Goal: Task Accomplishment & Management: Manage account settings

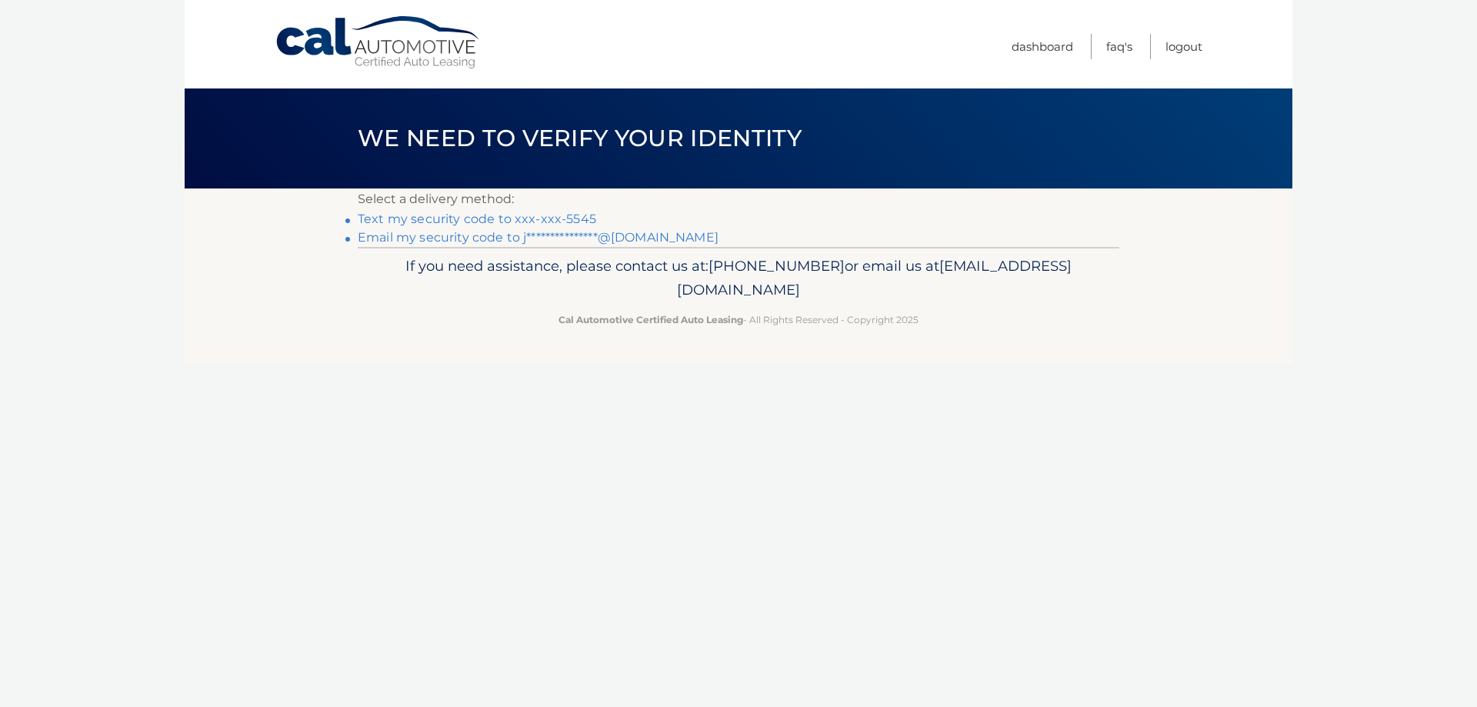
click at [569, 217] on link "Text my security code to xxx-xxx-5545" at bounding box center [477, 219] width 238 height 15
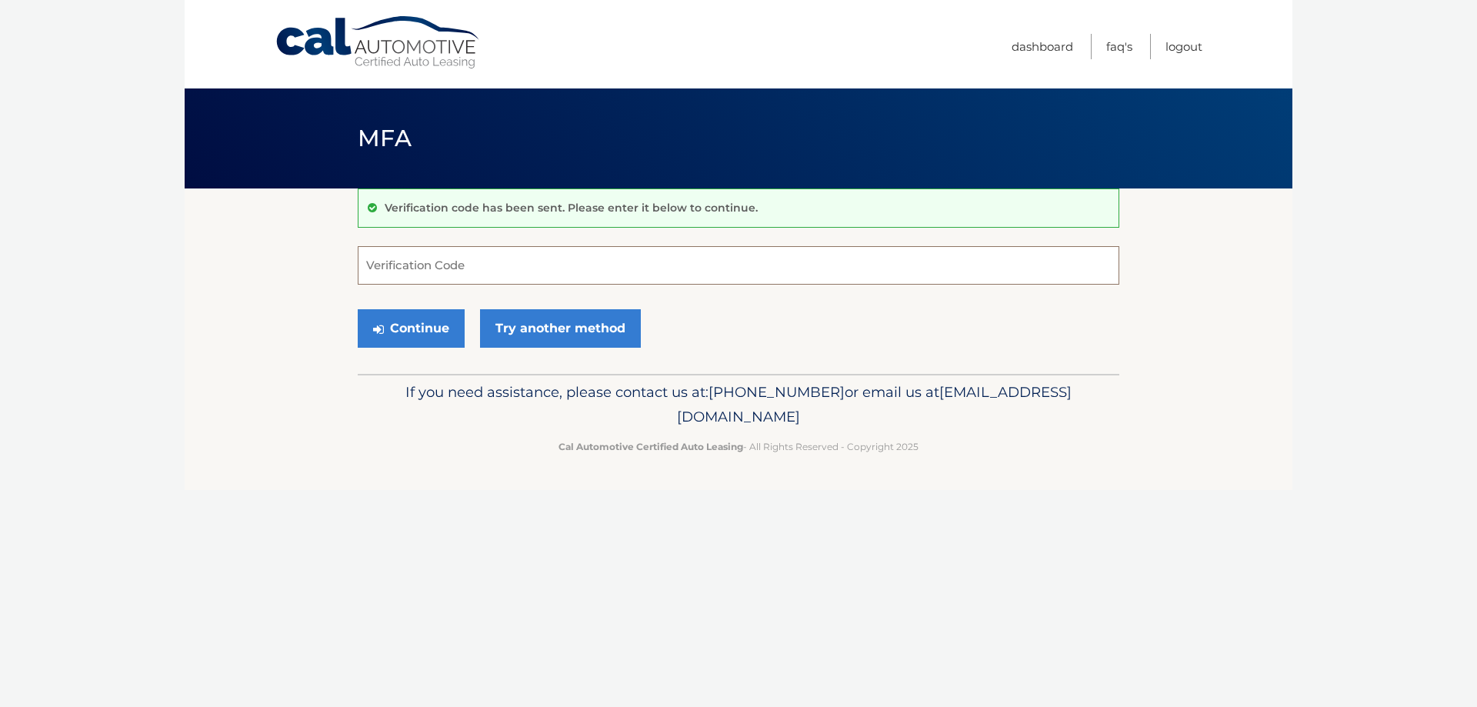
click at [512, 269] on input "Verification Code" at bounding box center [738, 265] width 761 height 38
type input "625272"
click at [407, 326] on button "Continue" at bounding box center [411, 328] width 107 height 38
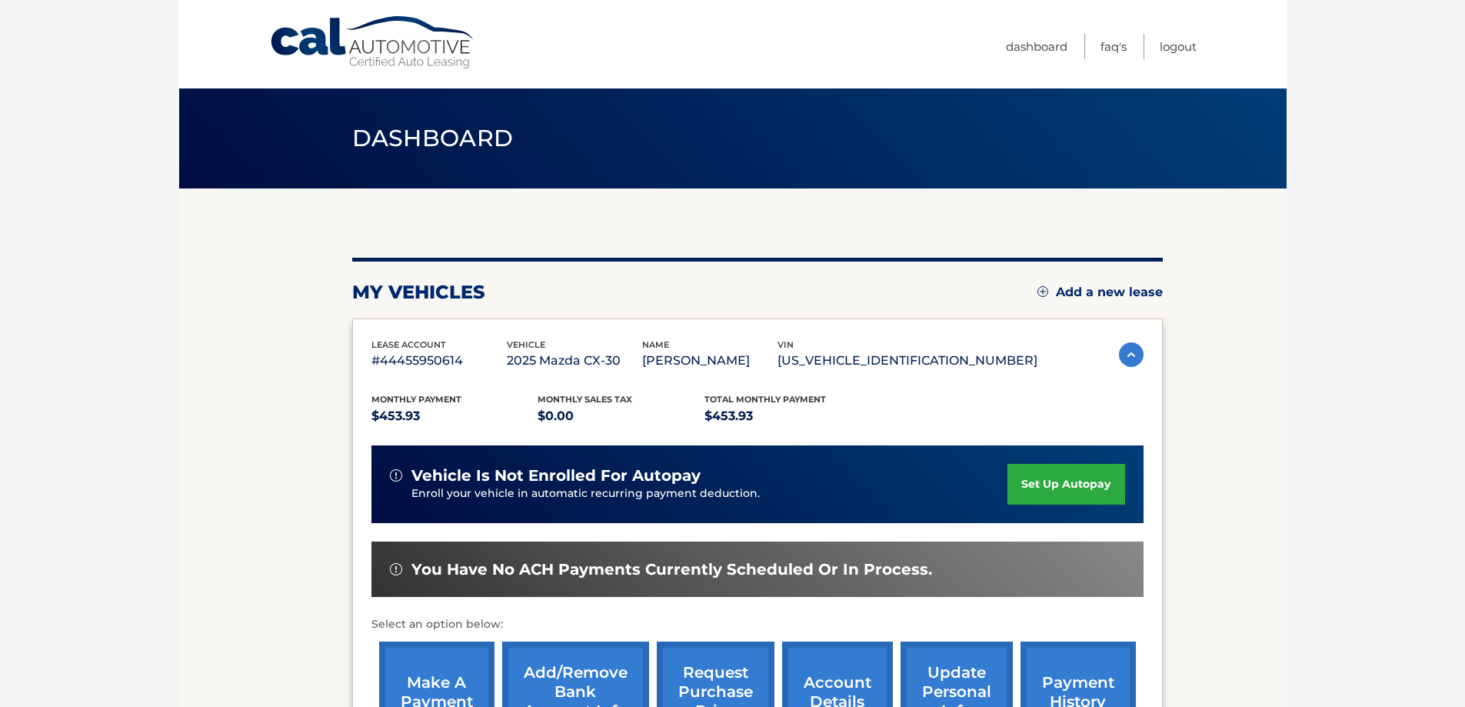
click at [1126, 350] on img at bounding box center [1131, 354] width 25 height 25
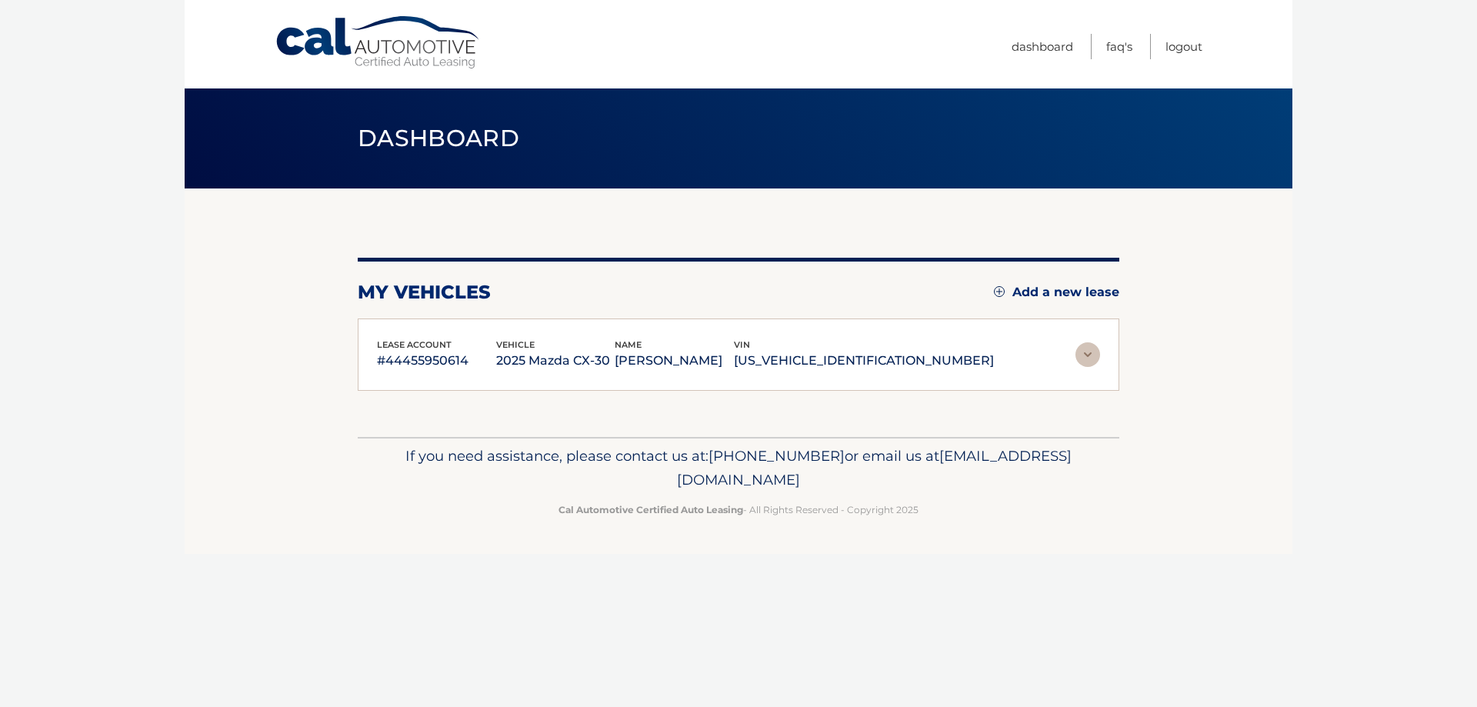
click at [1081, 354] on img at bounding box center [1087, 354] width 25 height 25
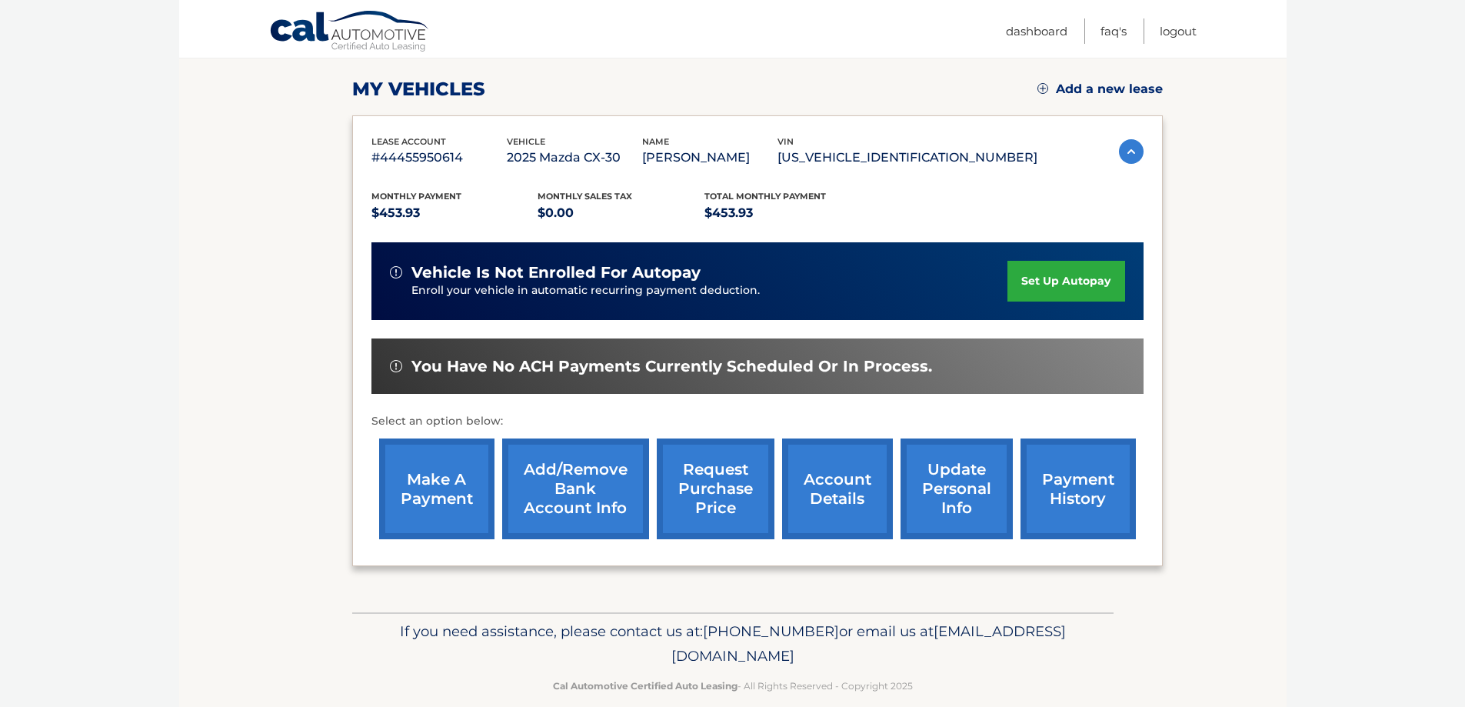
scroll to position [225, 0]
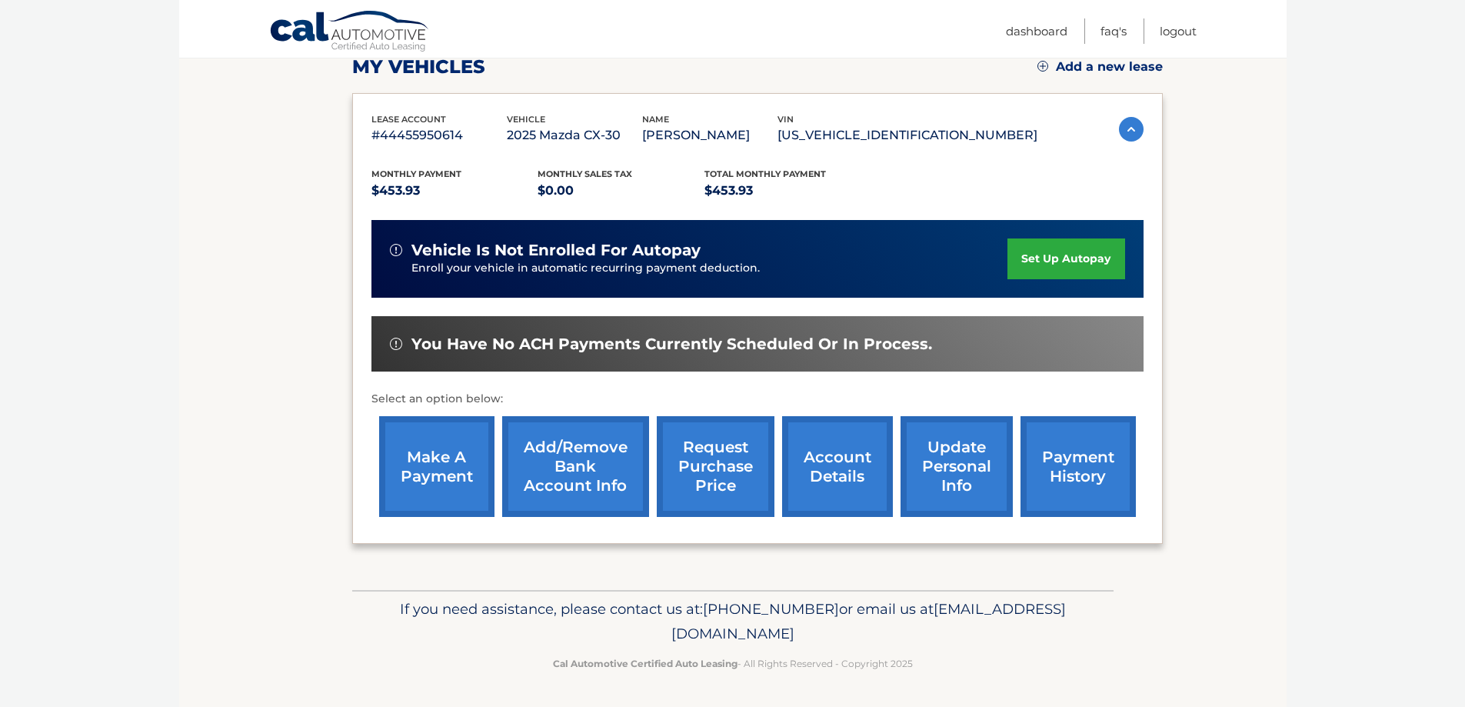
click at [832, 471] on link "account details" at bounding box center [837, 466] width 111 height 101
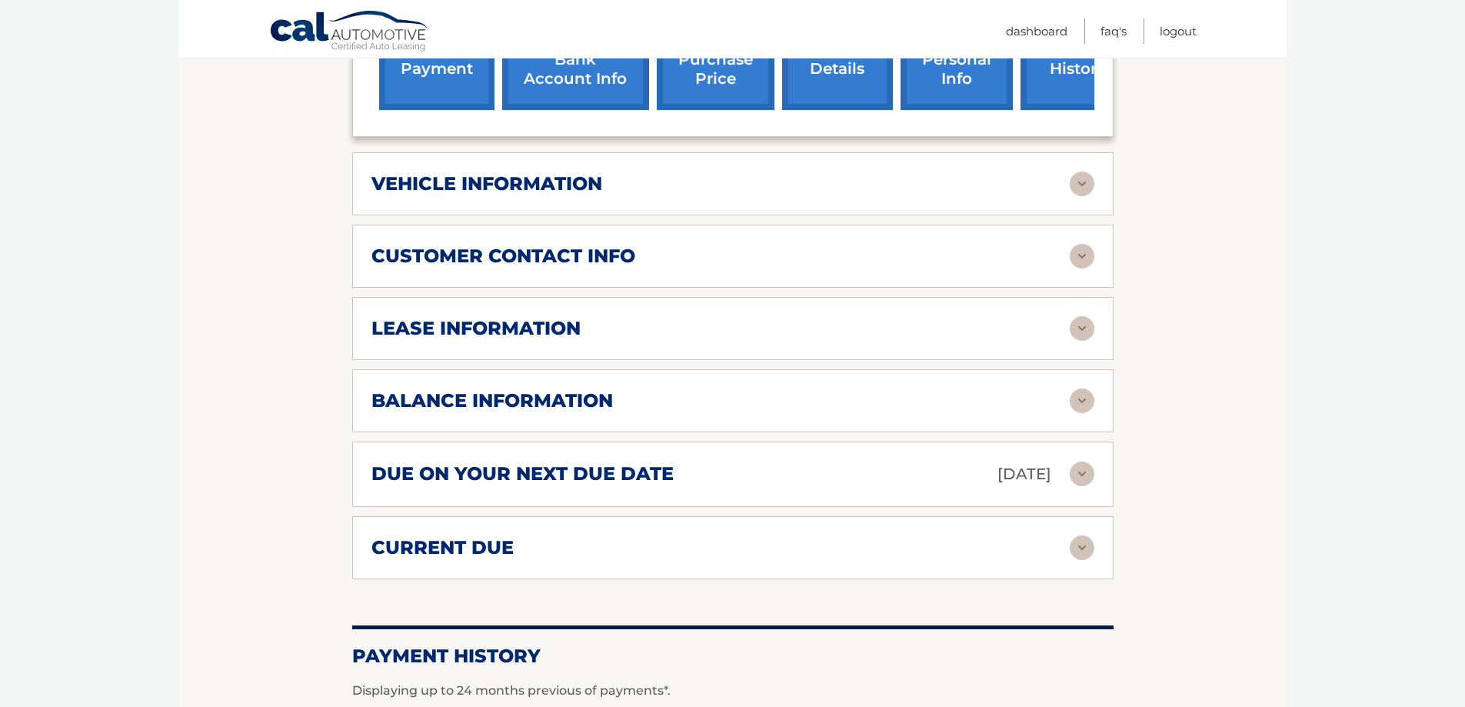
scroll to position [692, 0]
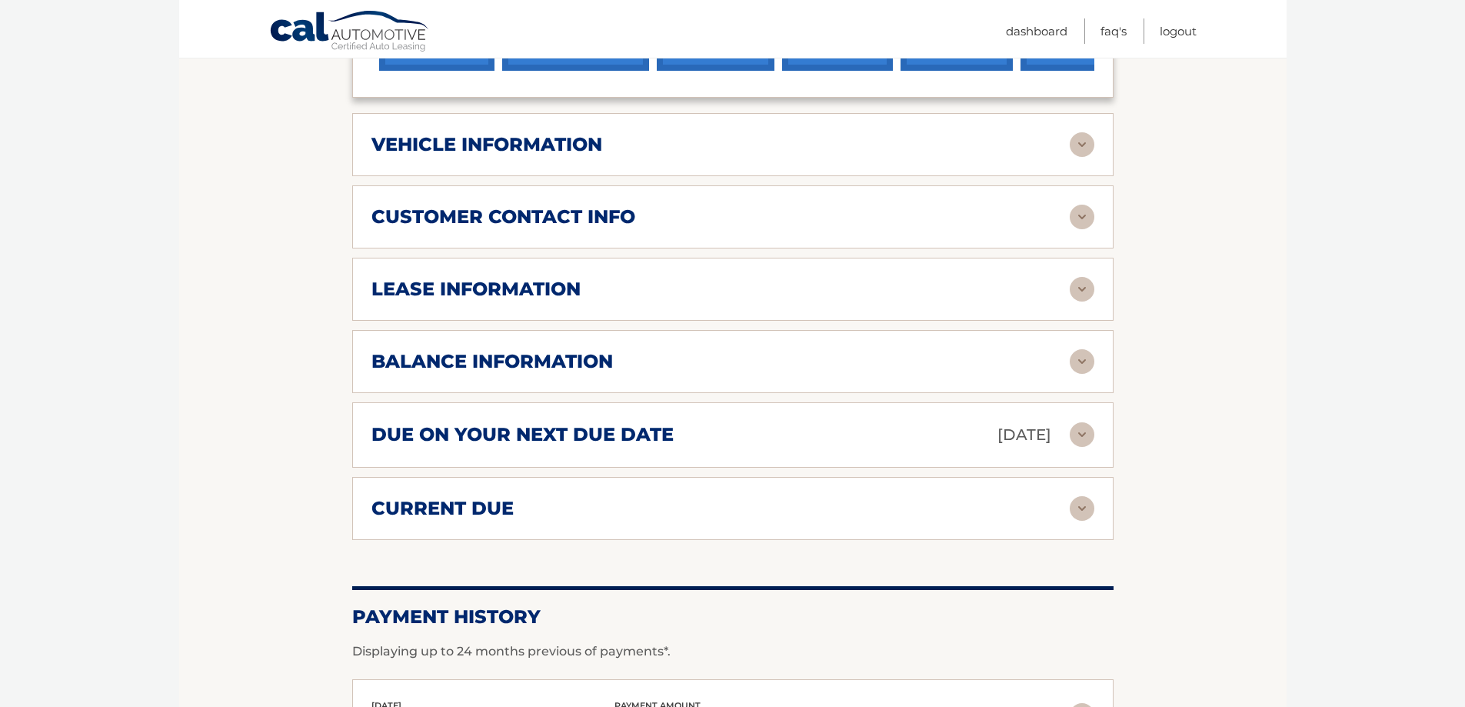
click at [1070, 429] on img at bounding box center [1082, 434] width 25 height 25
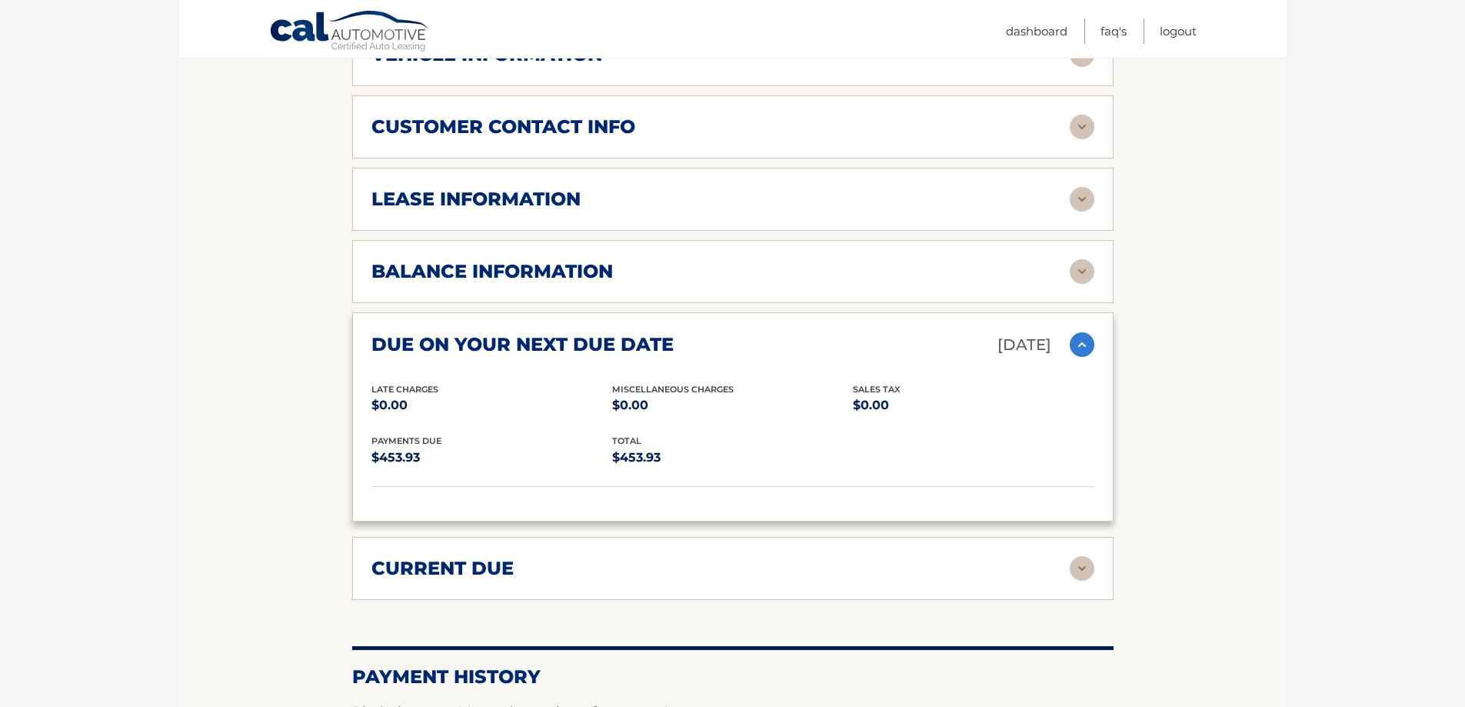
scroll to position [923, 0]
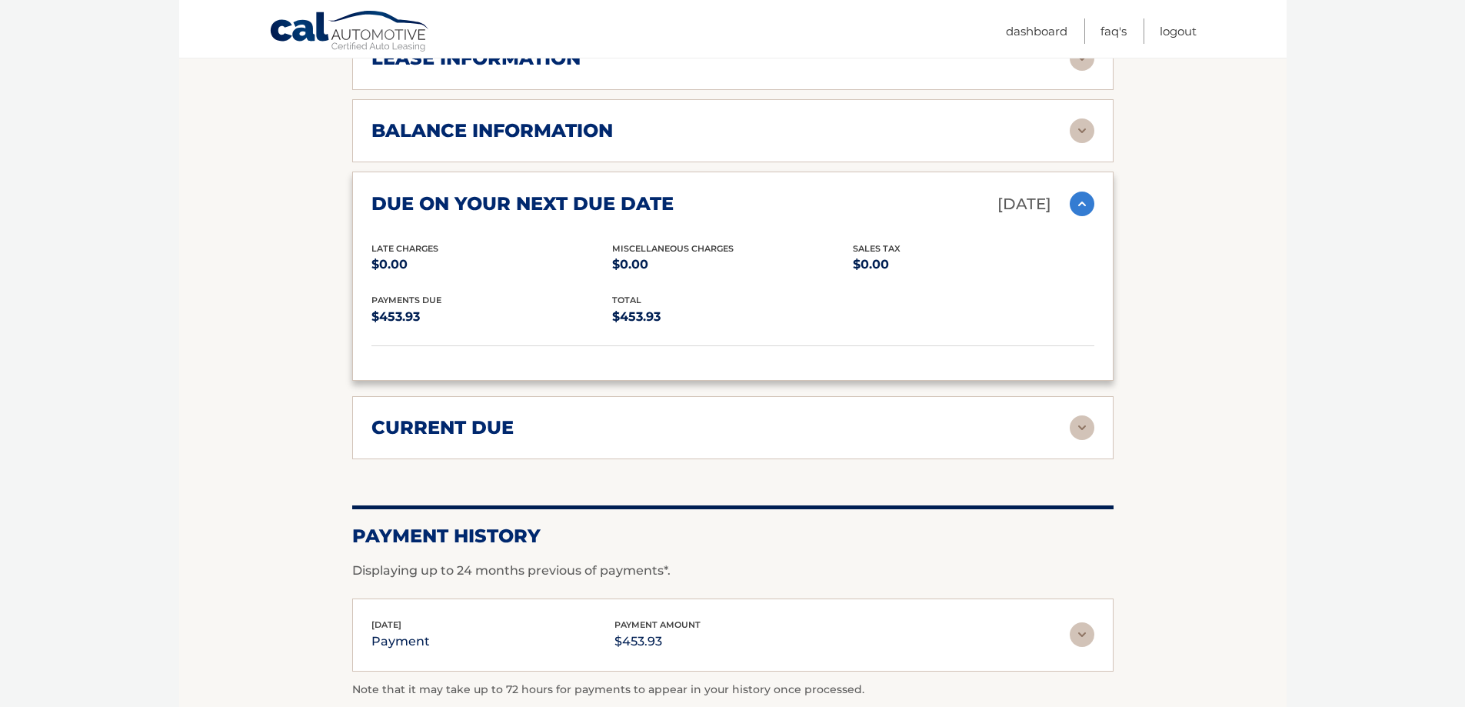
click at [1076, 426] on img at bounding box center [1082, 427] width 25 height 25
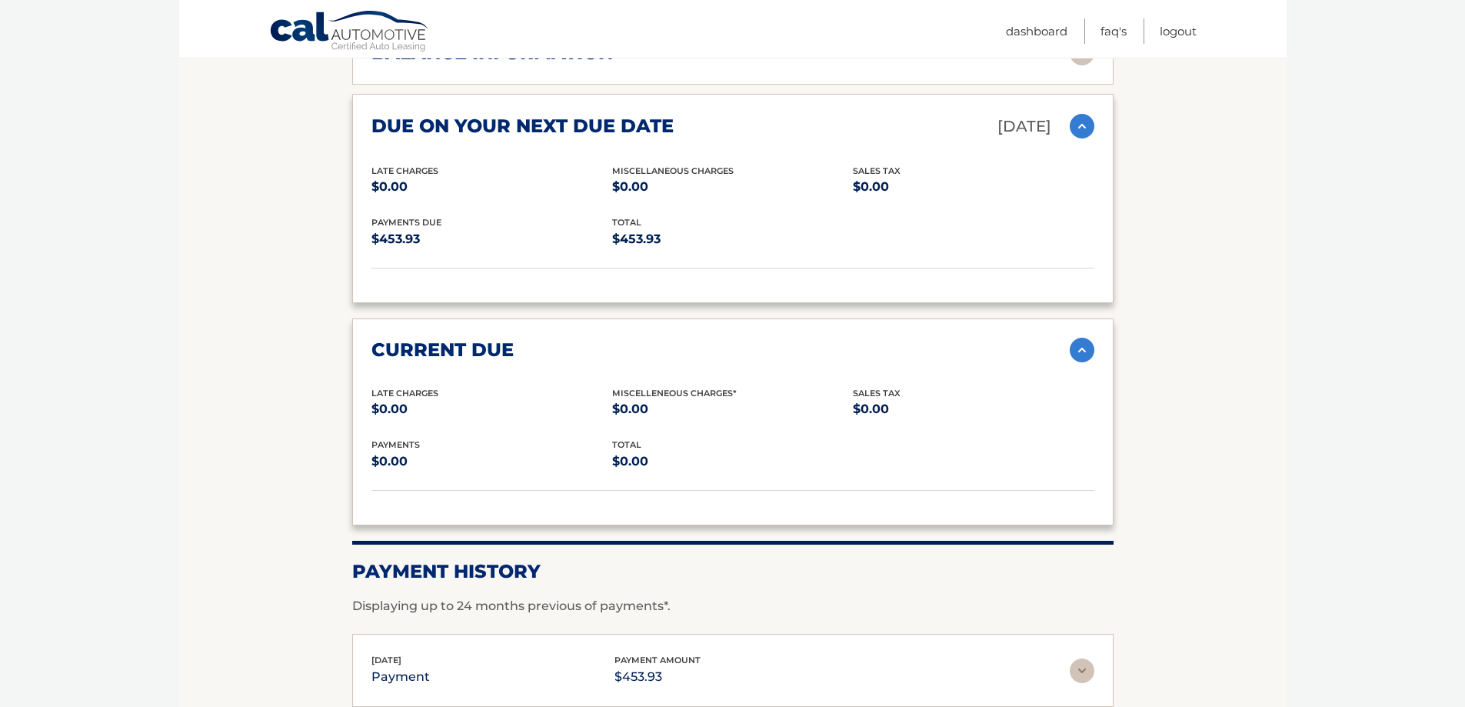
scroll to position [1000, 0]
click at [1078, 348] on img at bounding box center [1082, 350] width 25 height 25
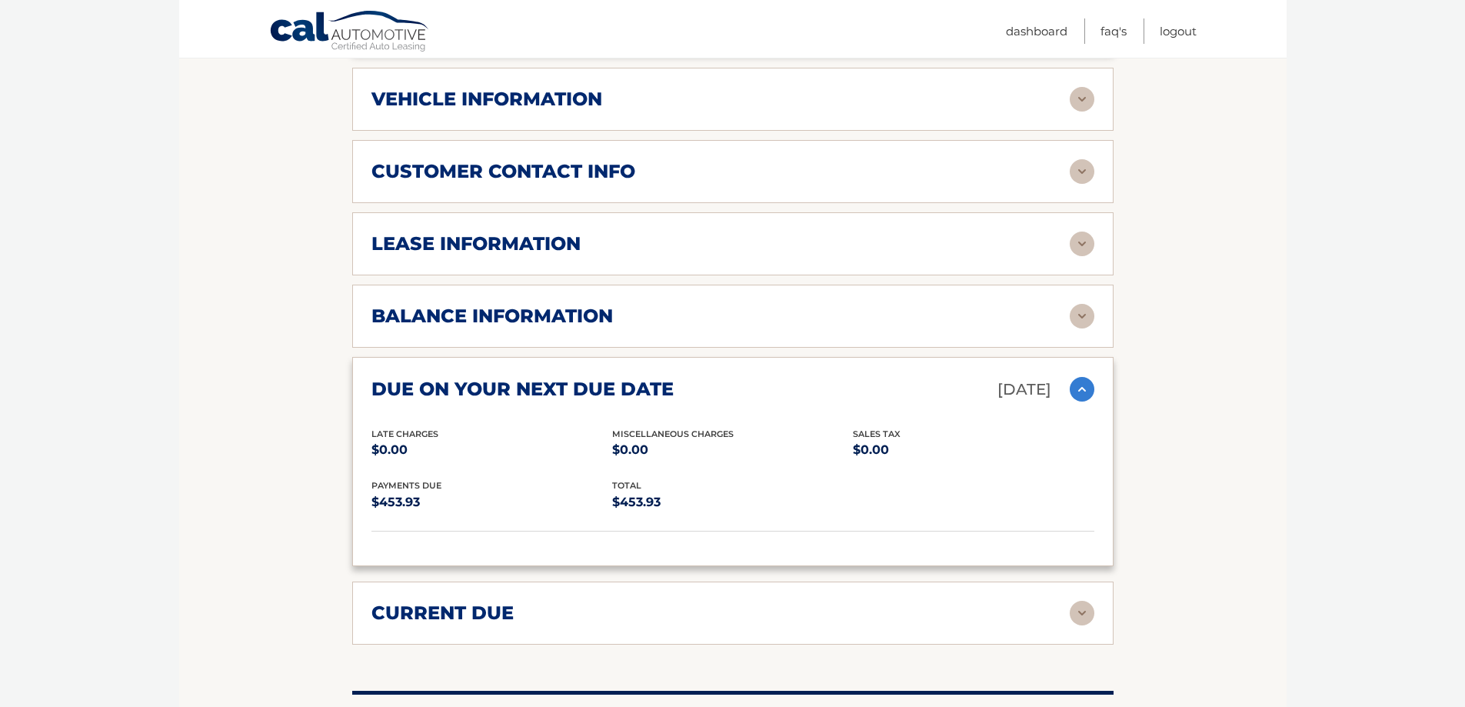
scroll to position [692, 0]
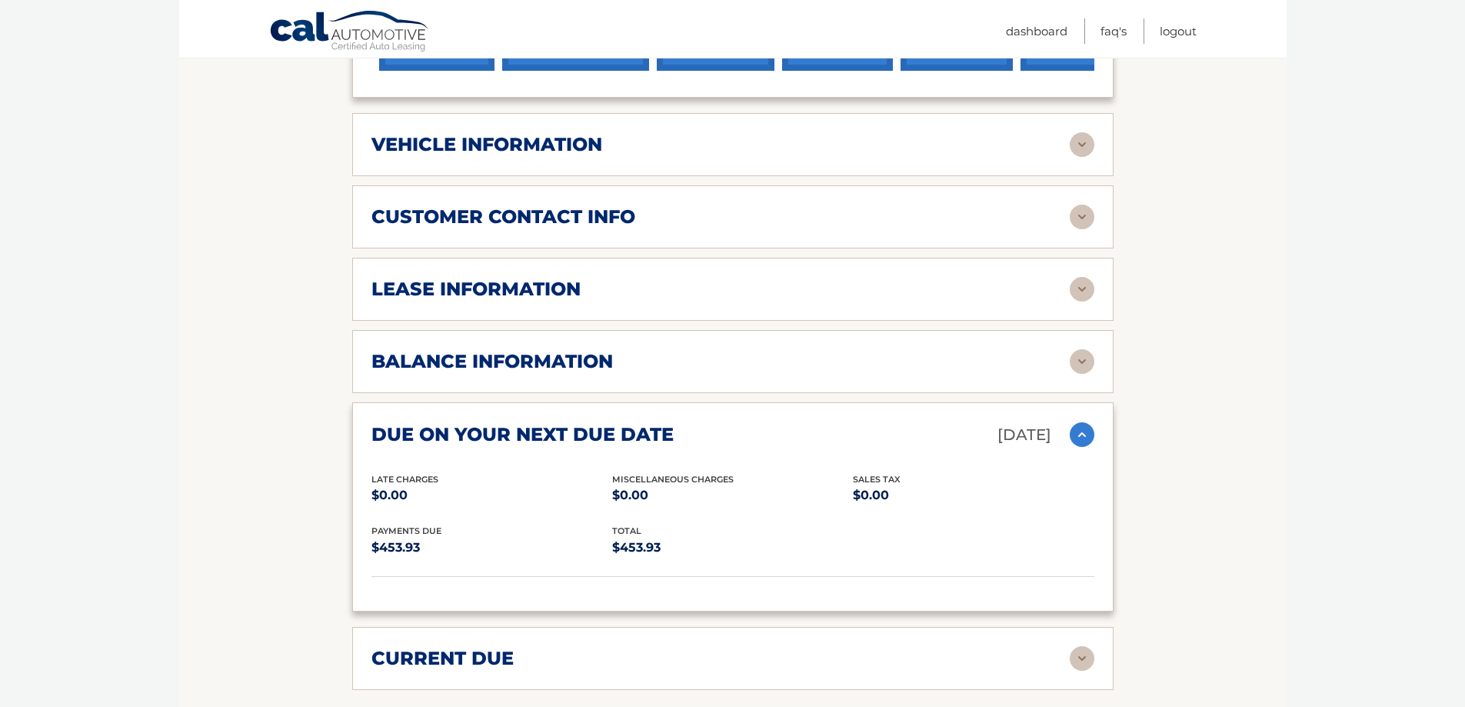
click at [998, 434] on p "Oct 20, 2025" at bounding box center [1025, 435] width 54 height 27
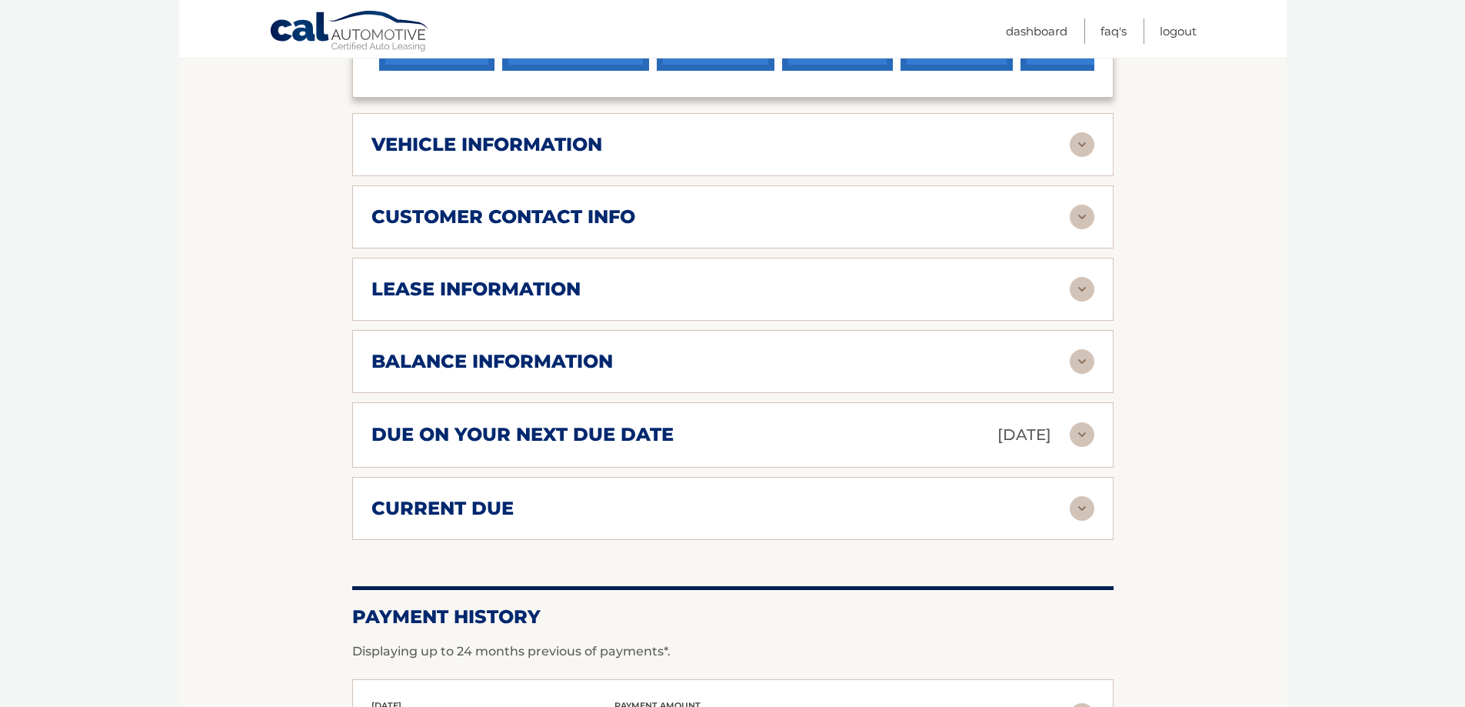
click at [1031, 435] on p "Oct 20, 2025" at bounding box center [1025, 435] width 54 height 27
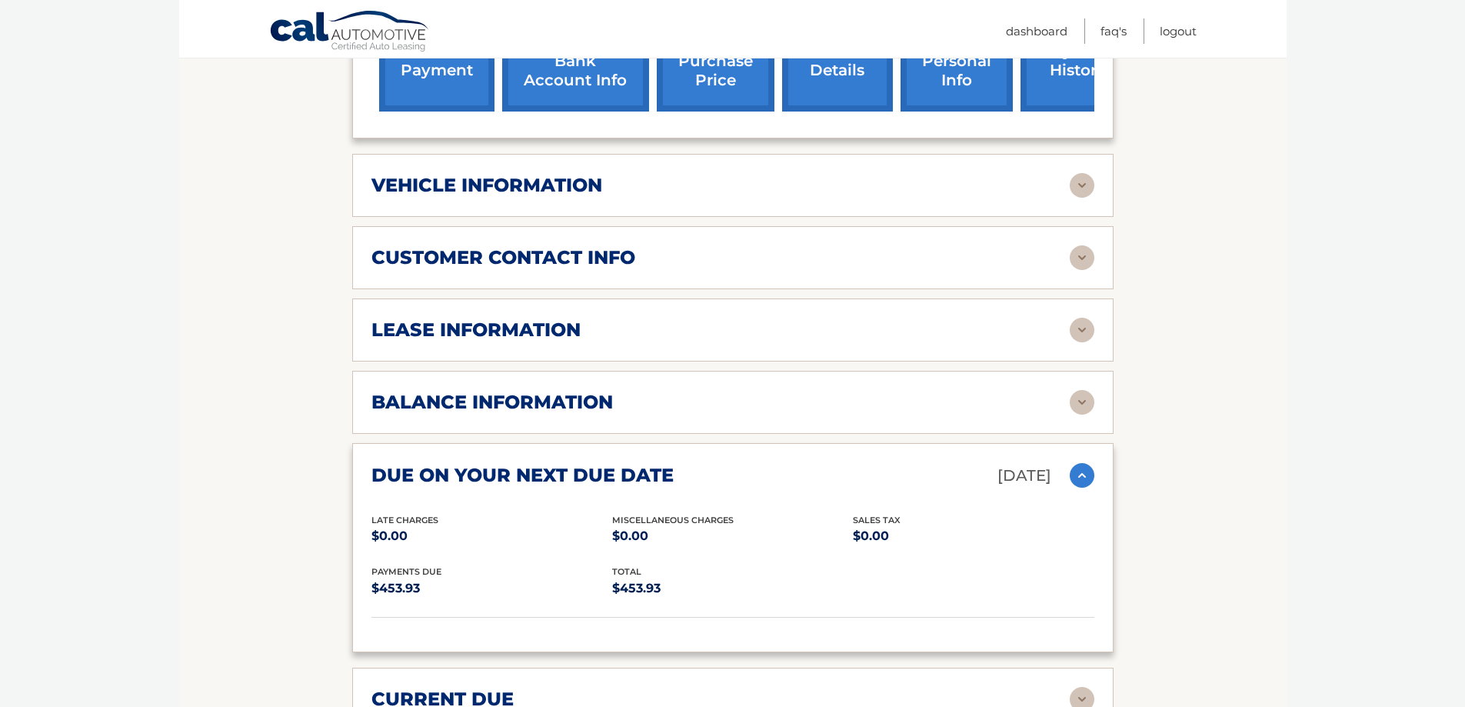
scroll to position [615, 0]
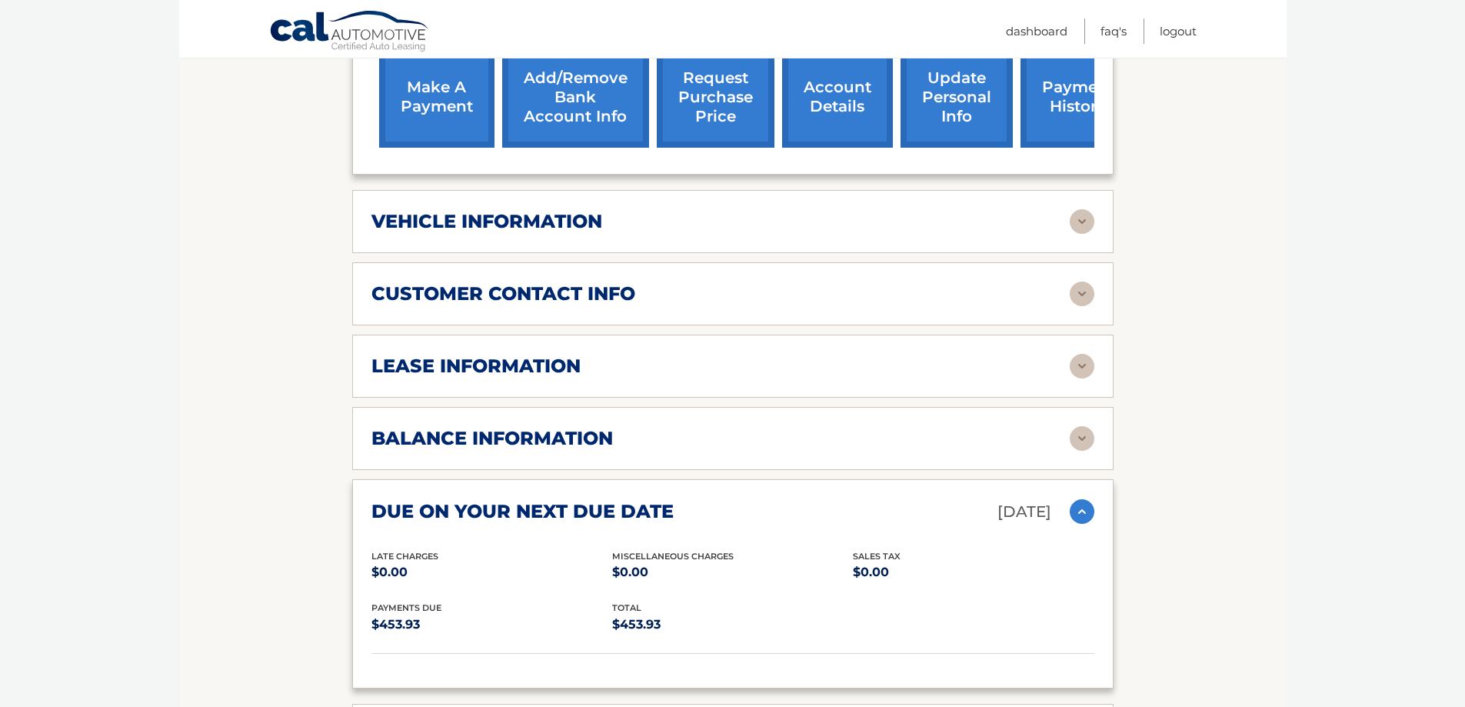
click at [631, 509] on h2 "due on your next due date" at bounding box center [523, 511] width 302 height 23
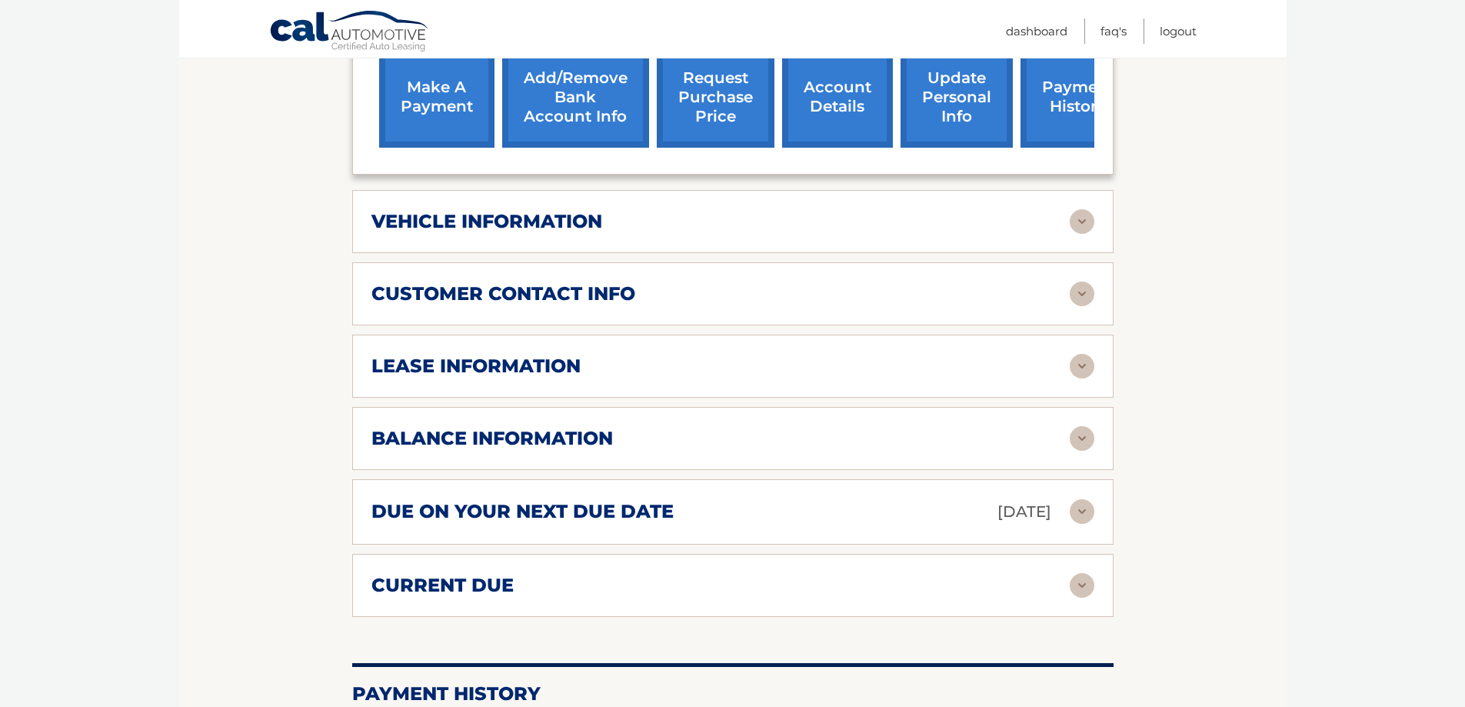
click at [631, 509] on h2 "due on your next due date" at bounding box center [523, 511] width 302 height 23
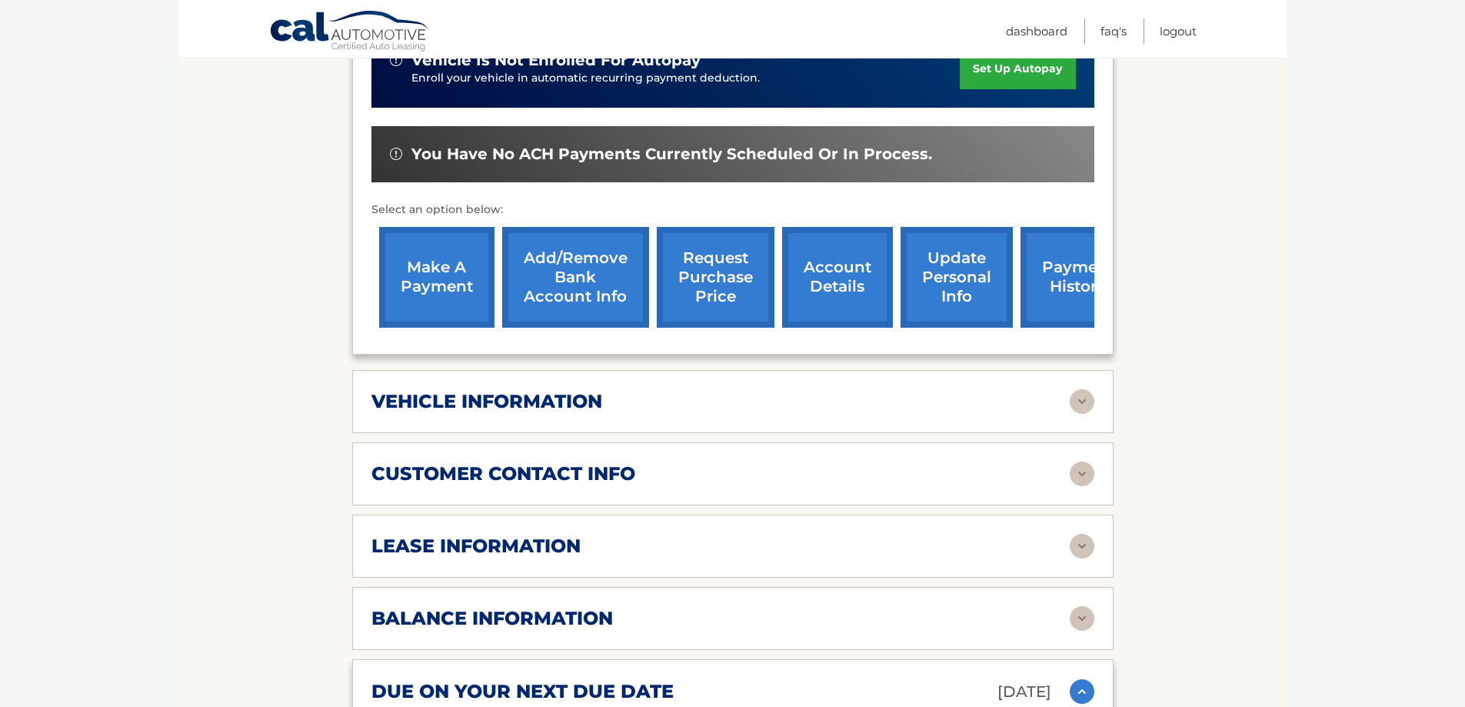
scroll to position [385, 0]
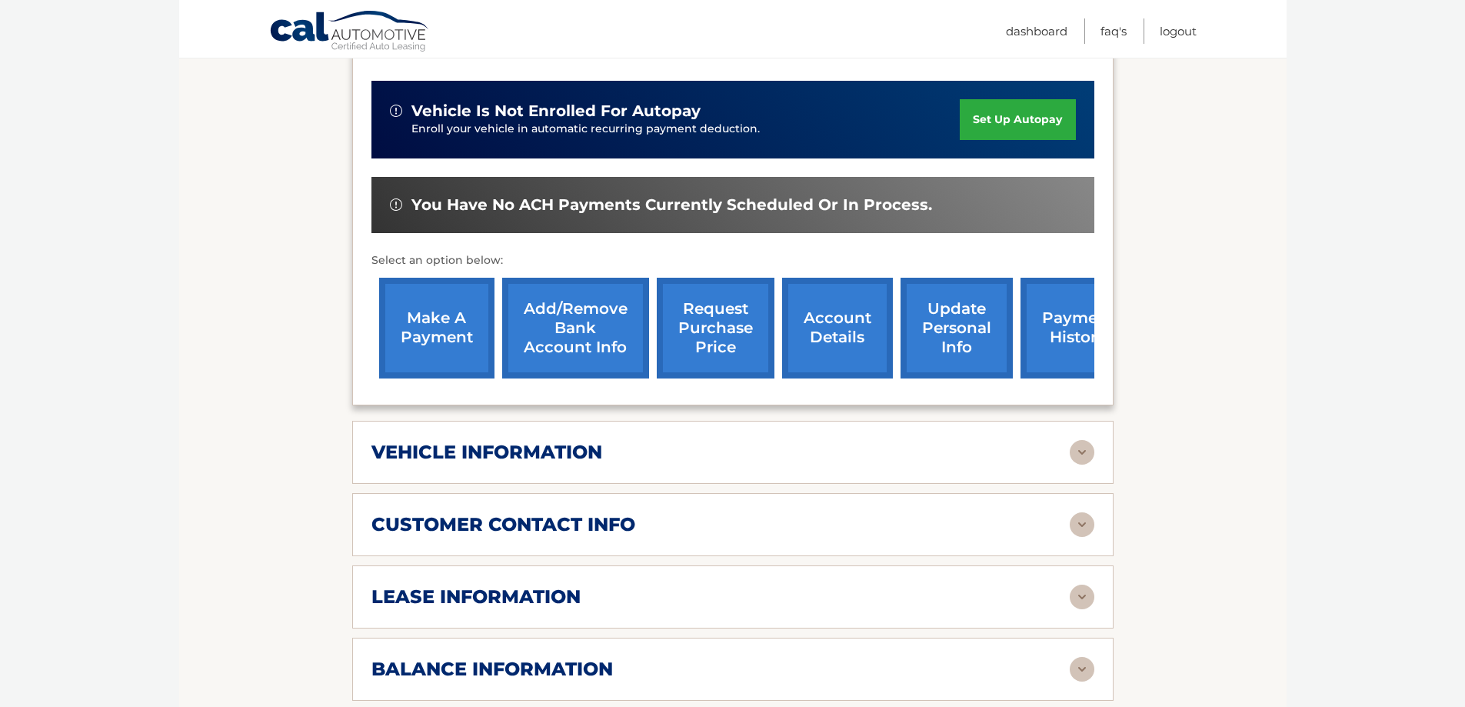
click at [456, 352] on link "make a payment" at bounding box center [436, 328] width 115 height 101
click at [945, 350] on link "update personal info" at bounding box center [957, 328] width 112 height 101
click at [846, 335] on link "account details" at bounding box center [837, 328] width 111 height 101
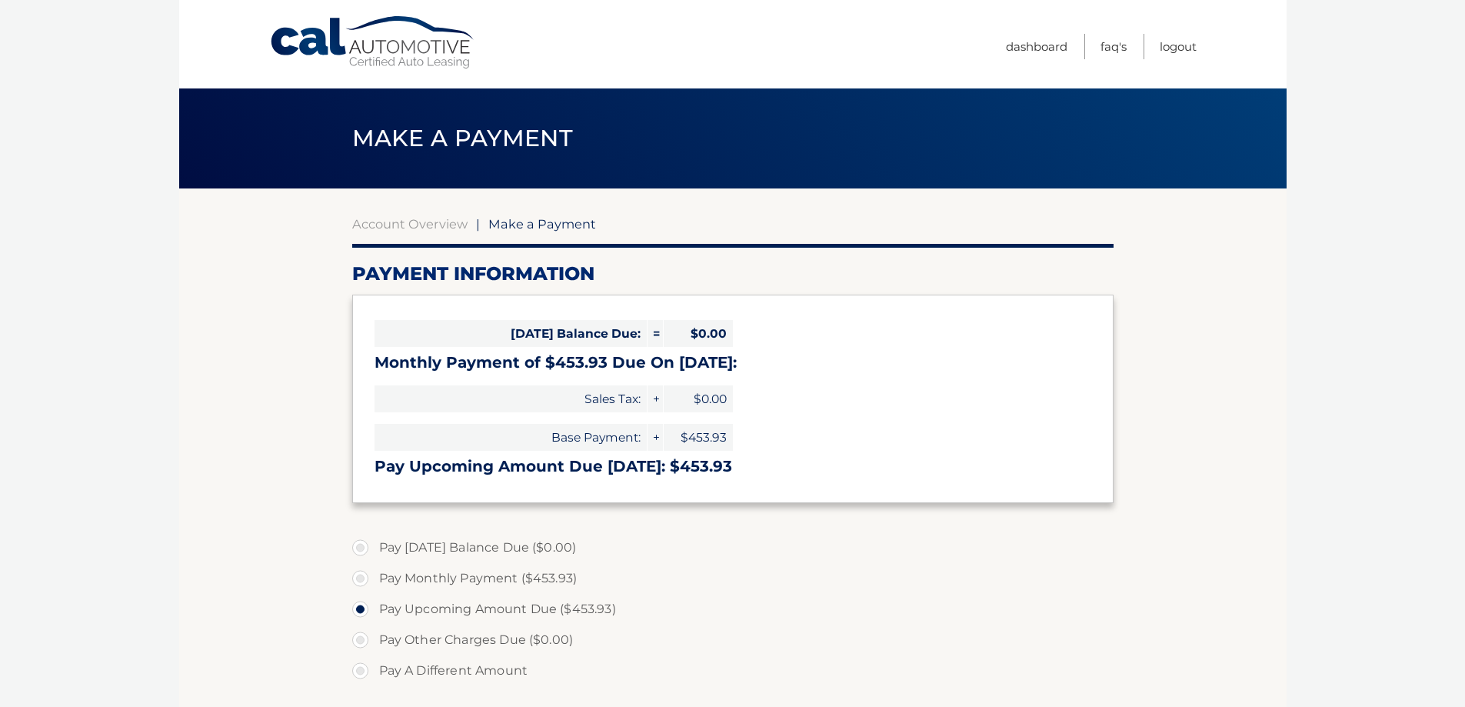
select select "OWQ4YWYzMmEtMjdiMC00Nzg2LWE2N2MtYzViMGY4NThiZTQ1"
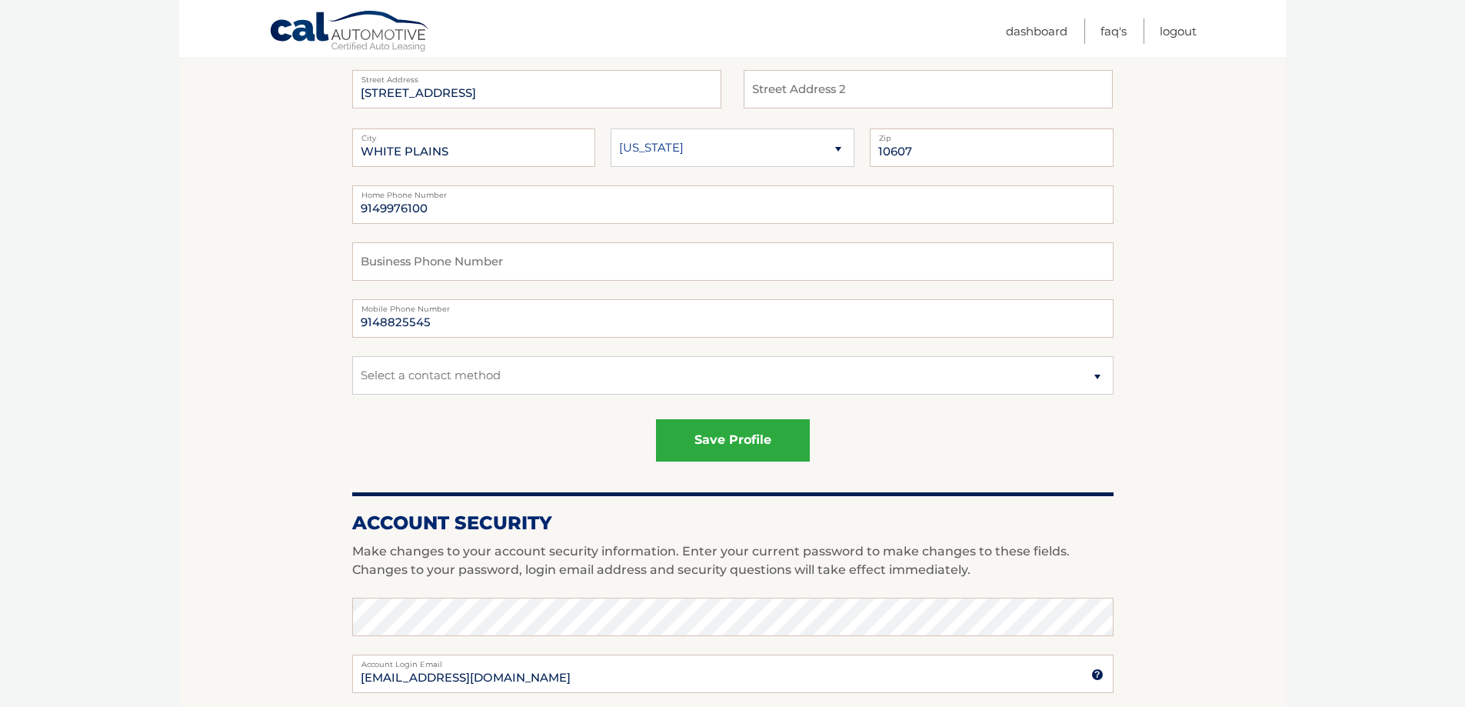
scroll to position [231, 0]
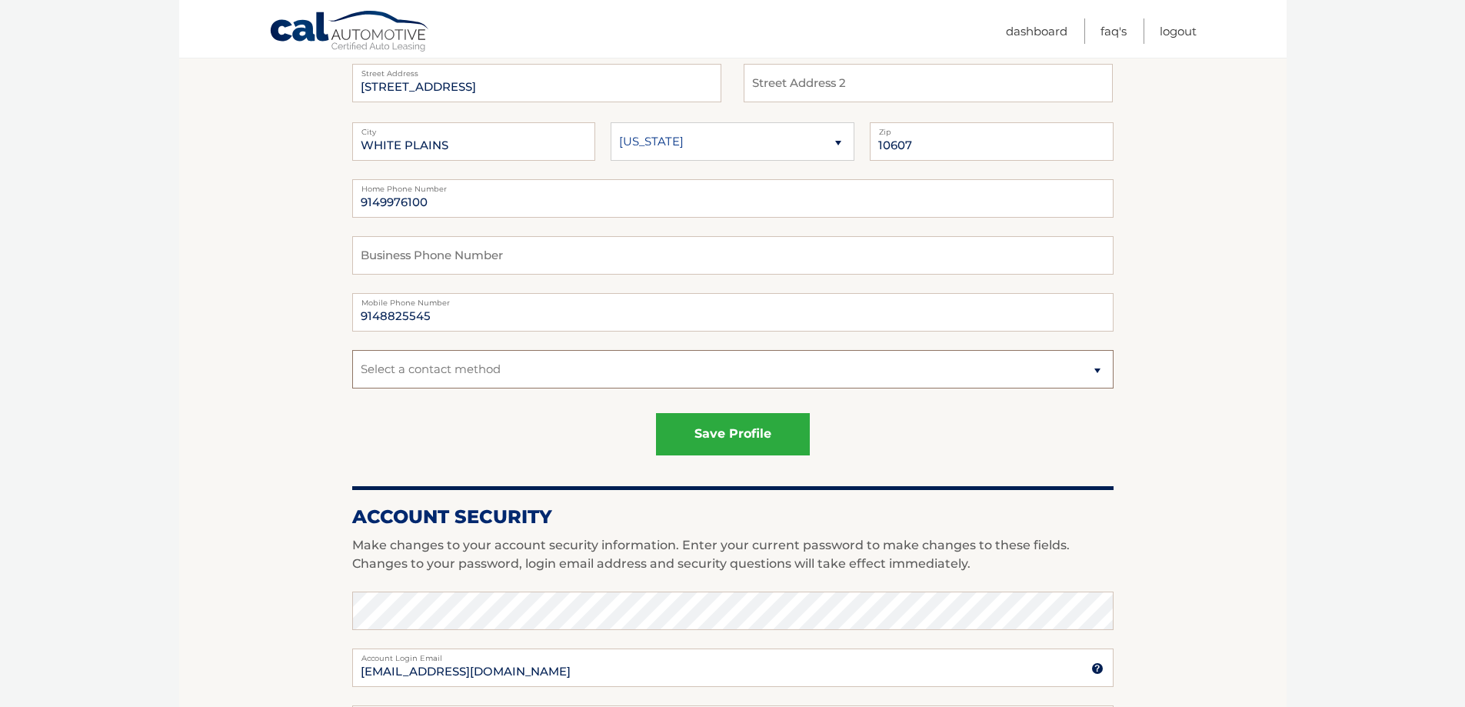
click at [1101, 373] on select "Select a contact method Mobile Home" at bounding box center [732, 369] width 761 height 38
select select "1"
click at [352, 350] on select "Select a contact method Mobile Home" at bounding box center [732, 369] width 761 height 38
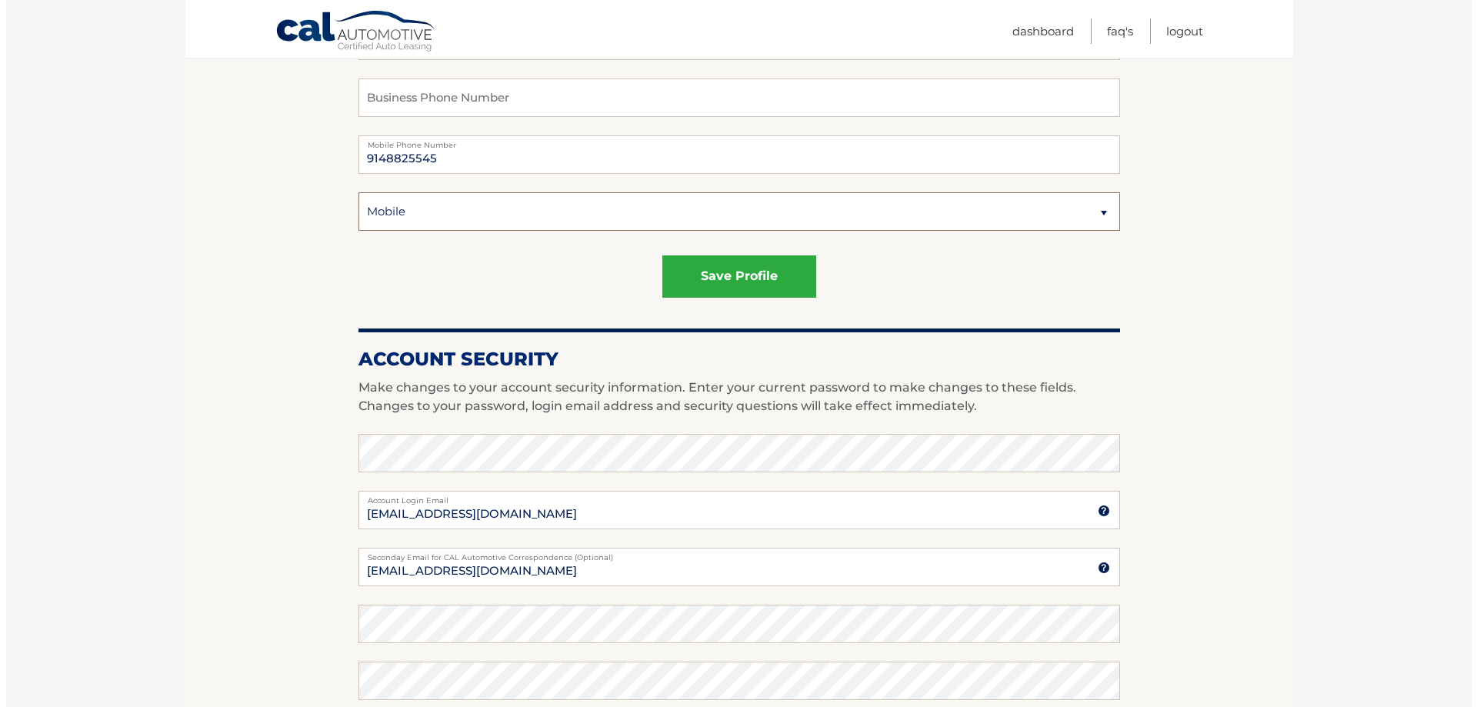
scroll to position [385, 0]
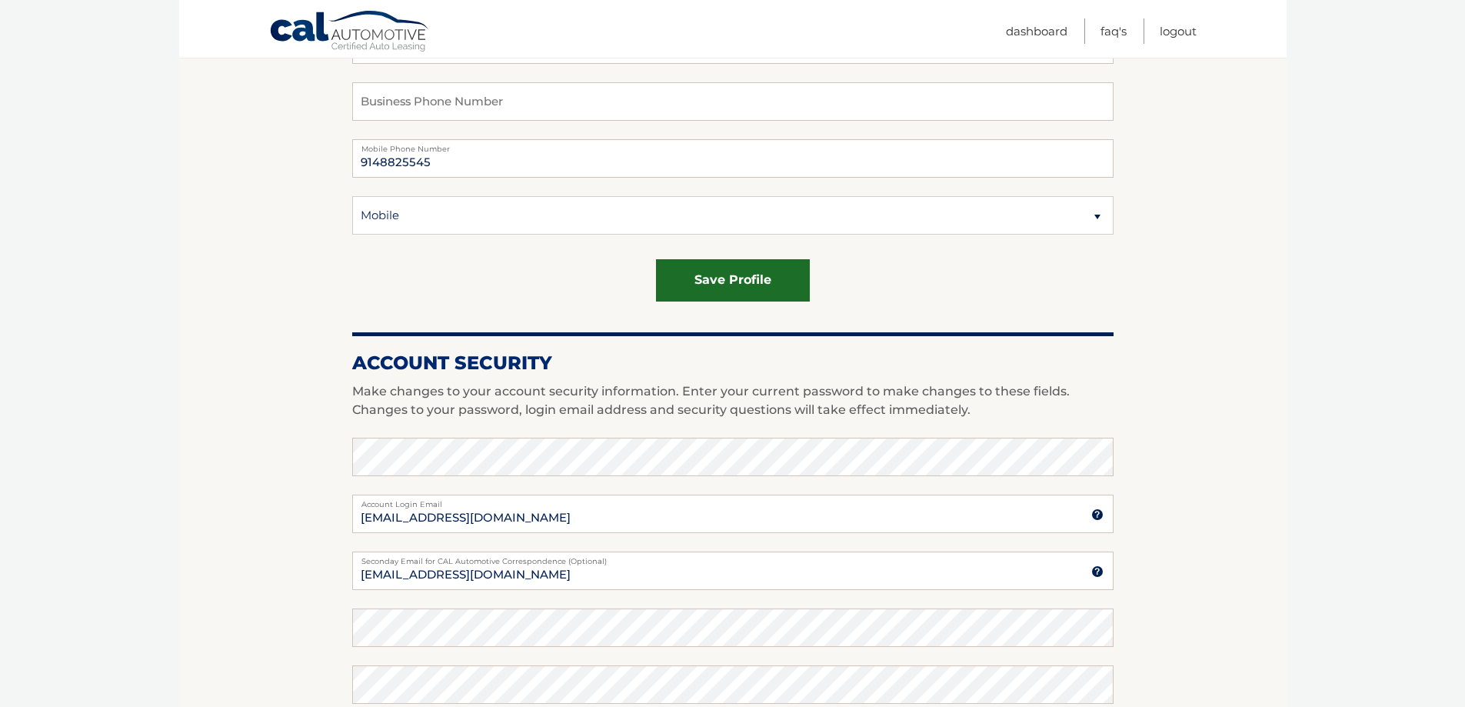
click at [737, 287] on button "save profile" at bounding box center [733, 280] width 154 height 42
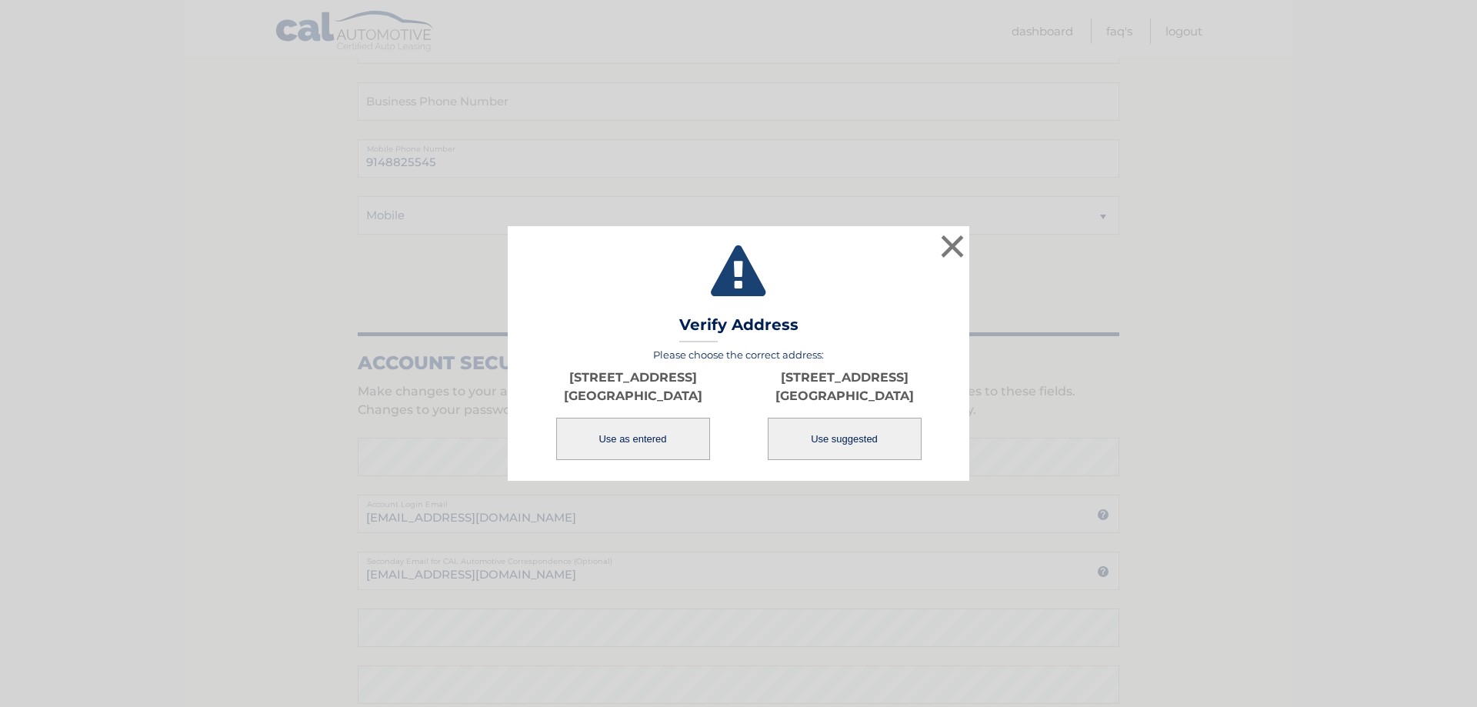
click at [841, 442] on button "Use suggested" at bounding box center [845, 439] width 154 height 42
type input "[STREET_ADDRESS]"
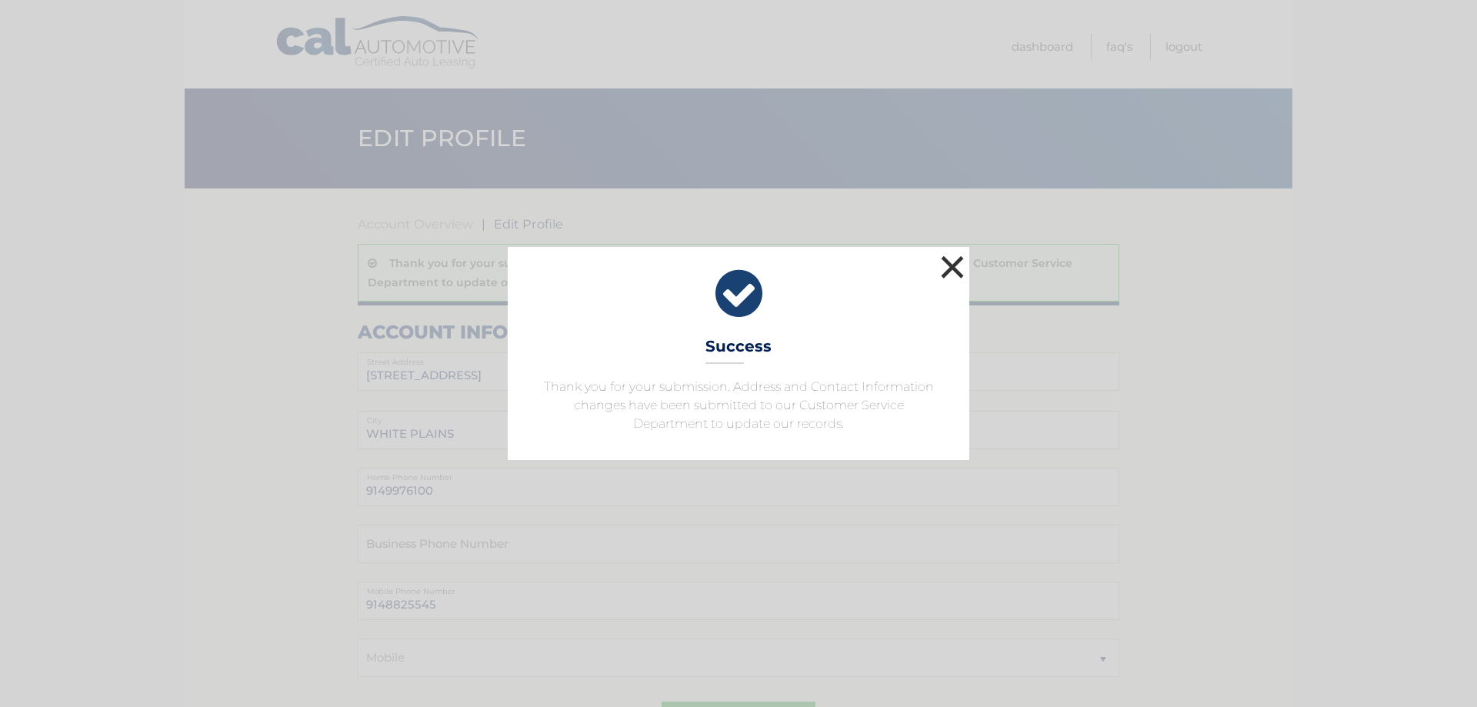
click at [954, 266] on button "×" at bounding box center [952, 267] width 31 height 31
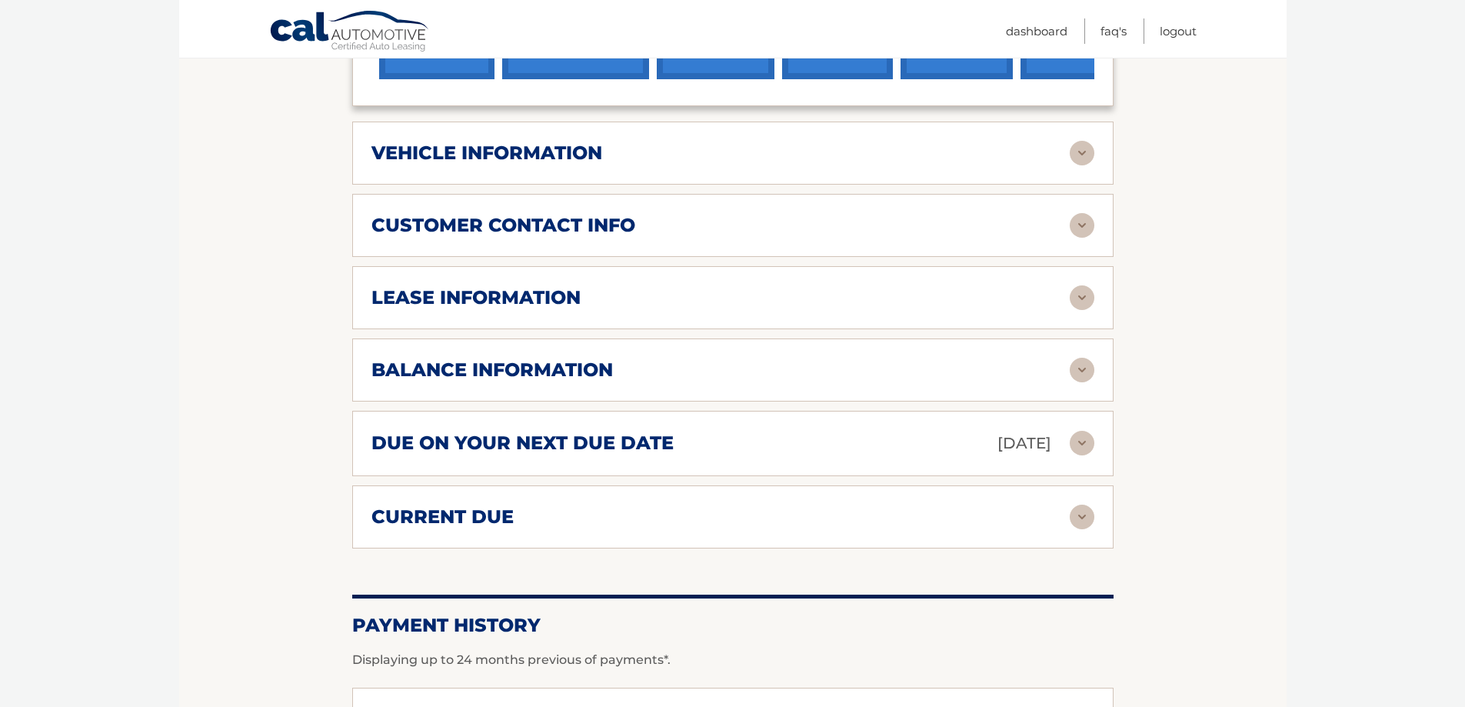
scroll to position [692, 0]
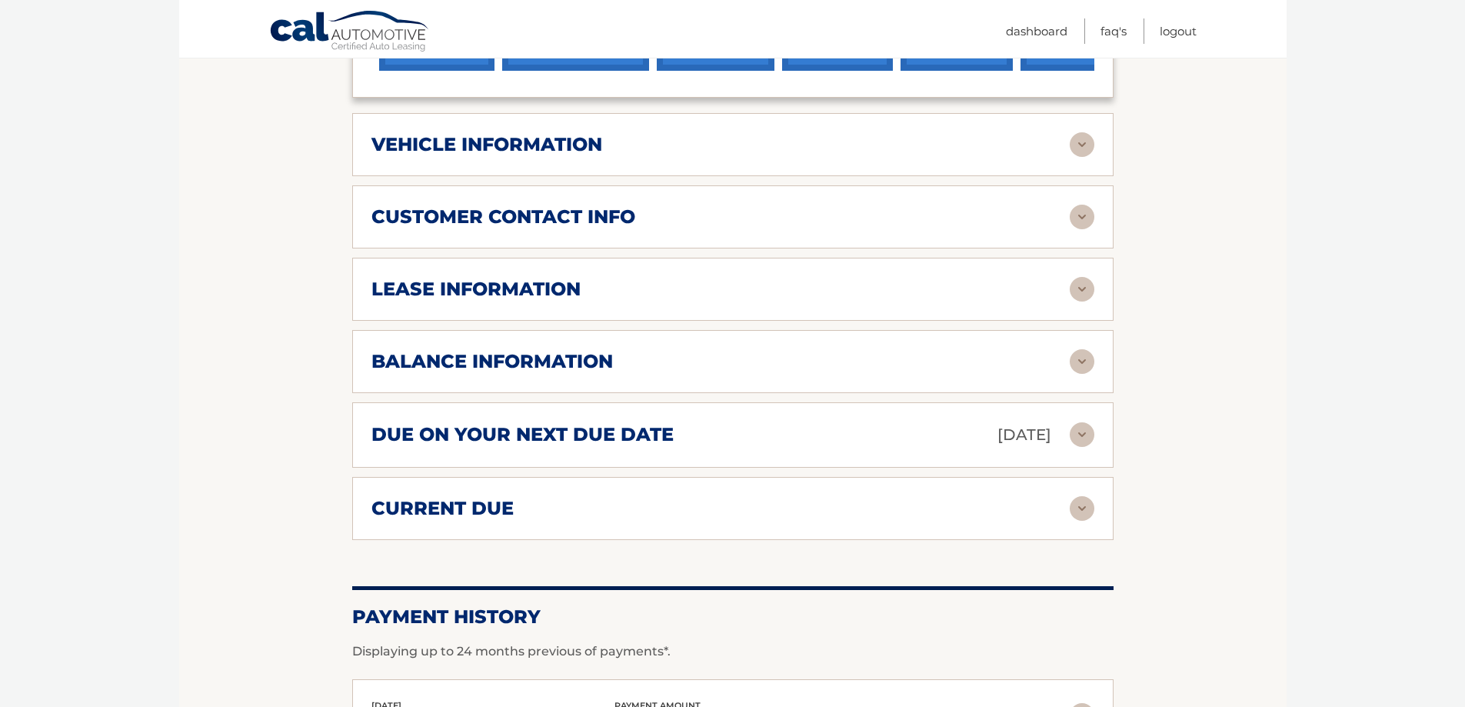
click at [1079, 146] on img at bounding box center [1082, 144] width 25 height 25
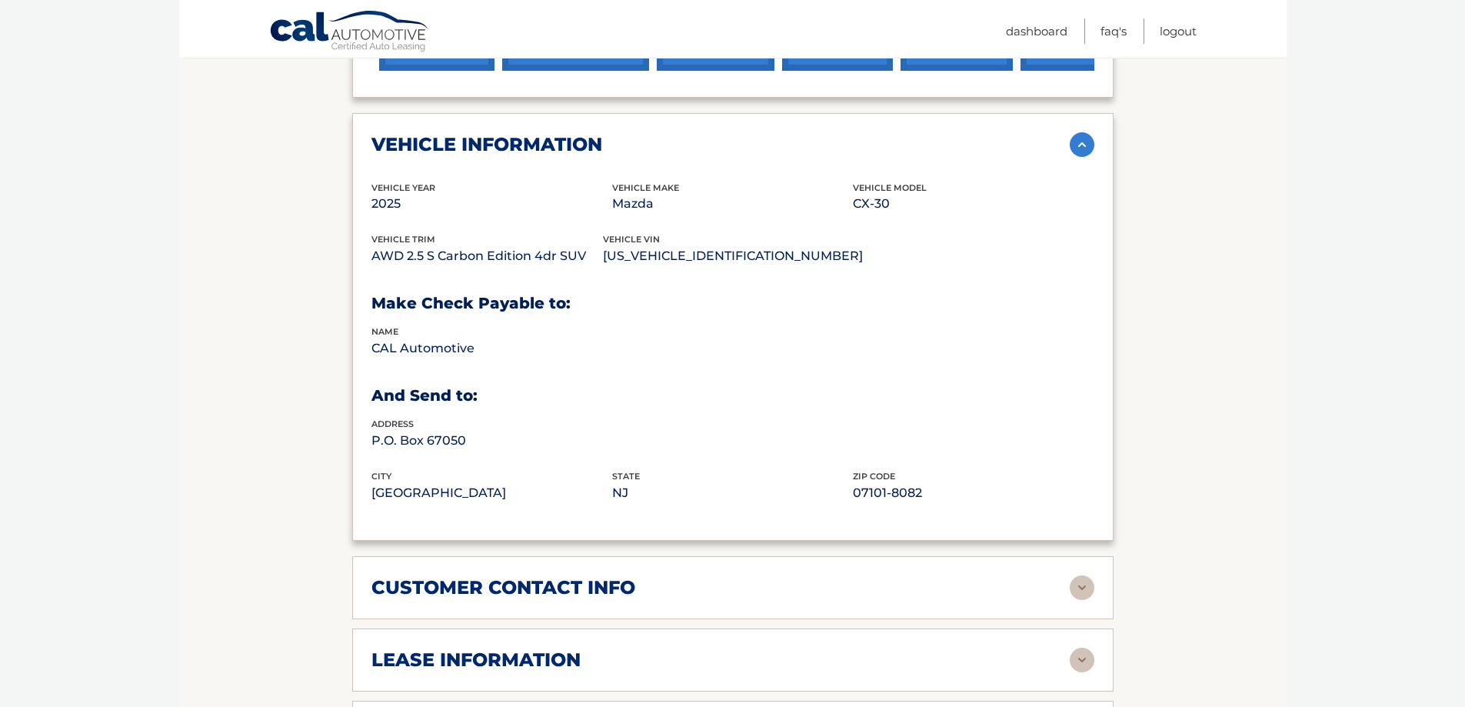
click at [1079, 146] on img at bounding box center [1082, 144] width 25 height 25
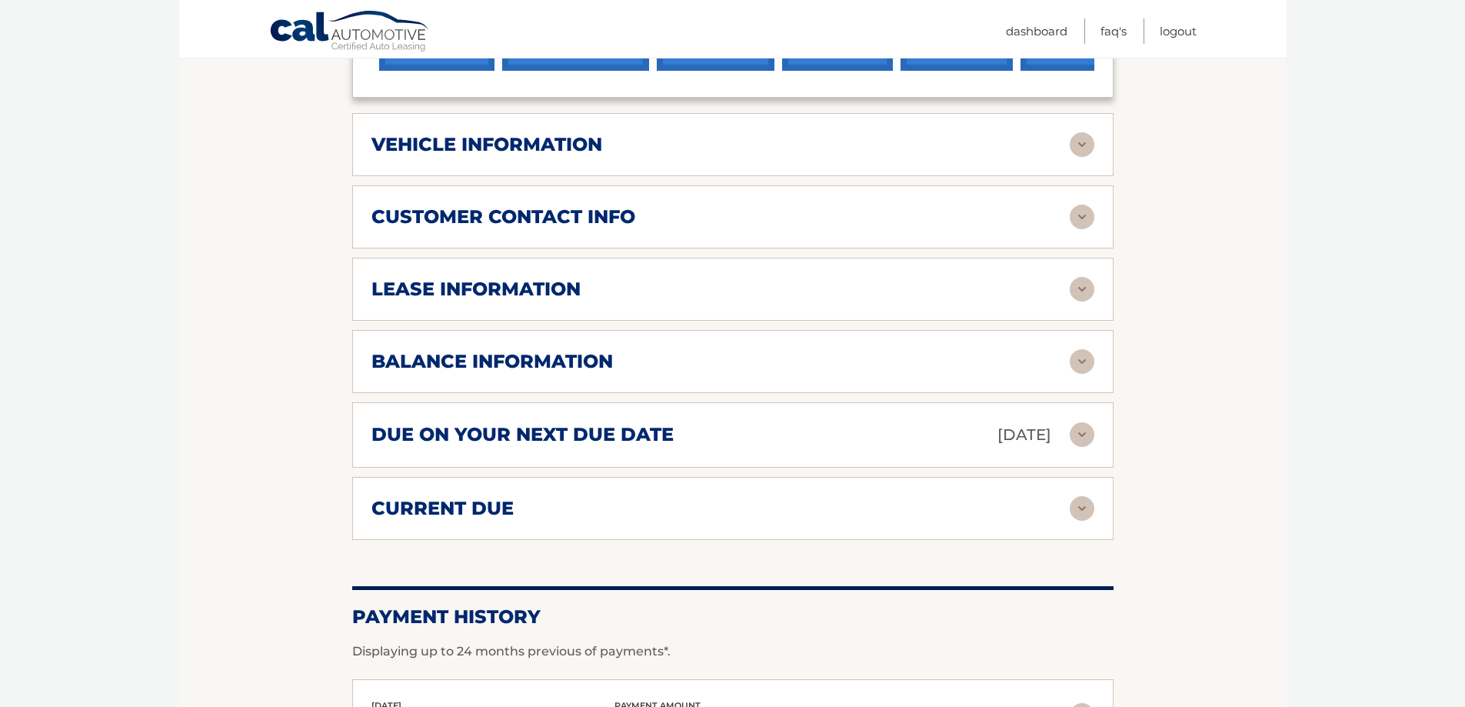
click at [1076, 509] on img at bounding box center [1082, 508] width 25 height 25
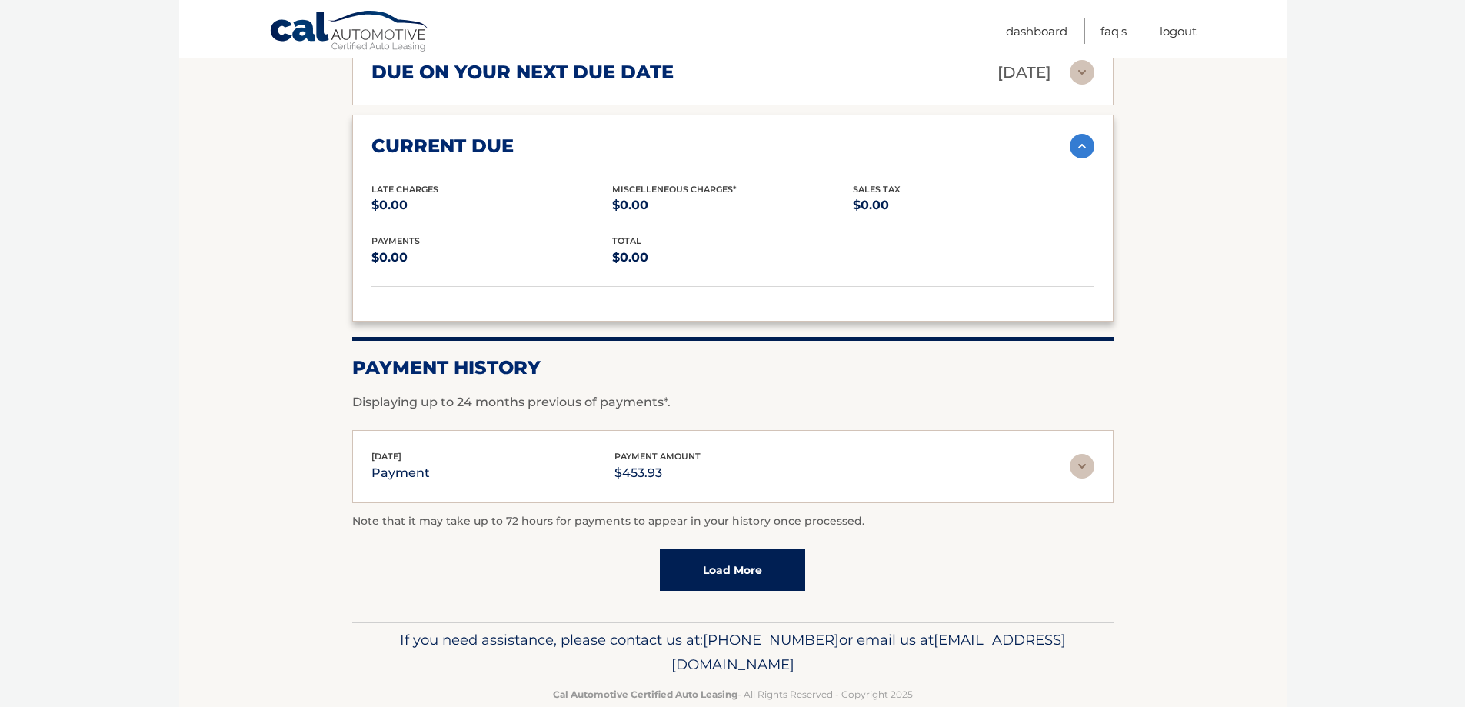
scroll to position [1085, 0]
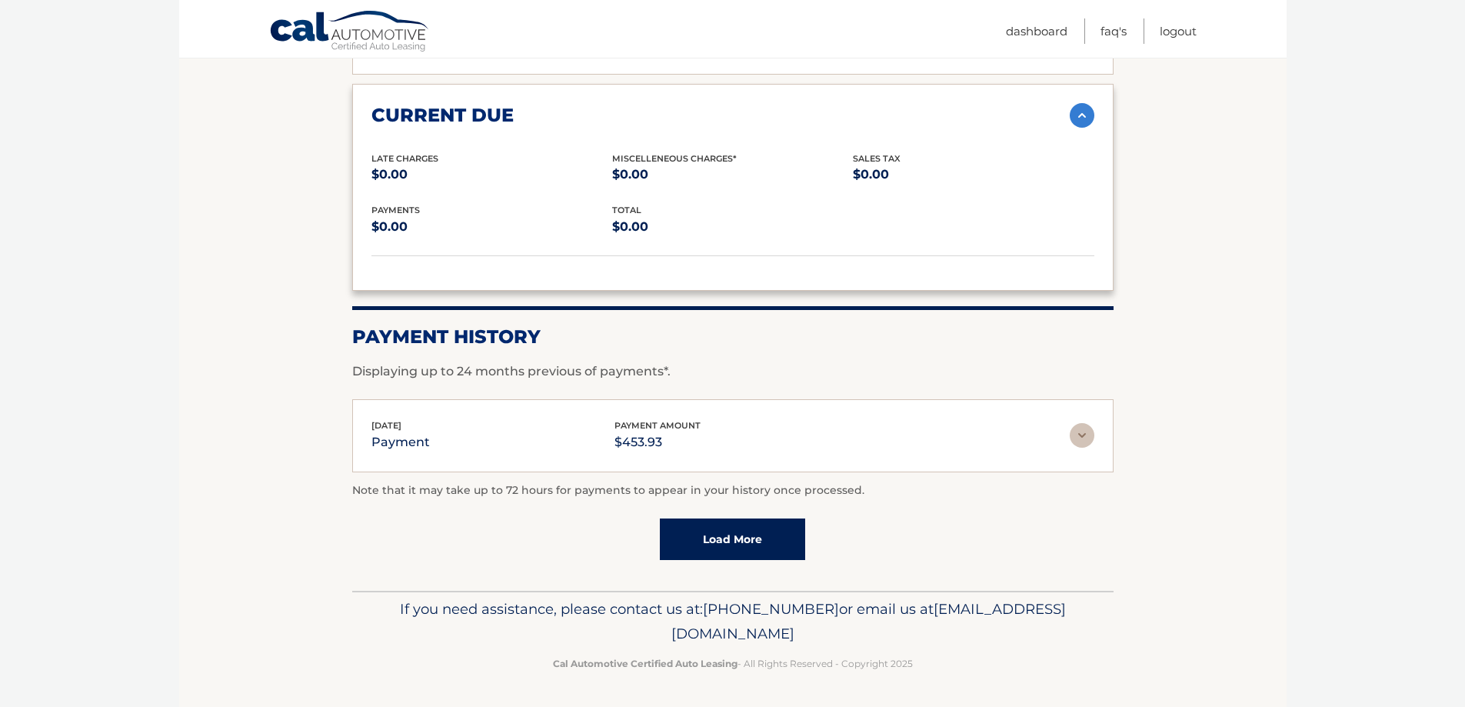
click at [690, 528] on link "Load More" at bounding box center [732, 539] width 145 height 42
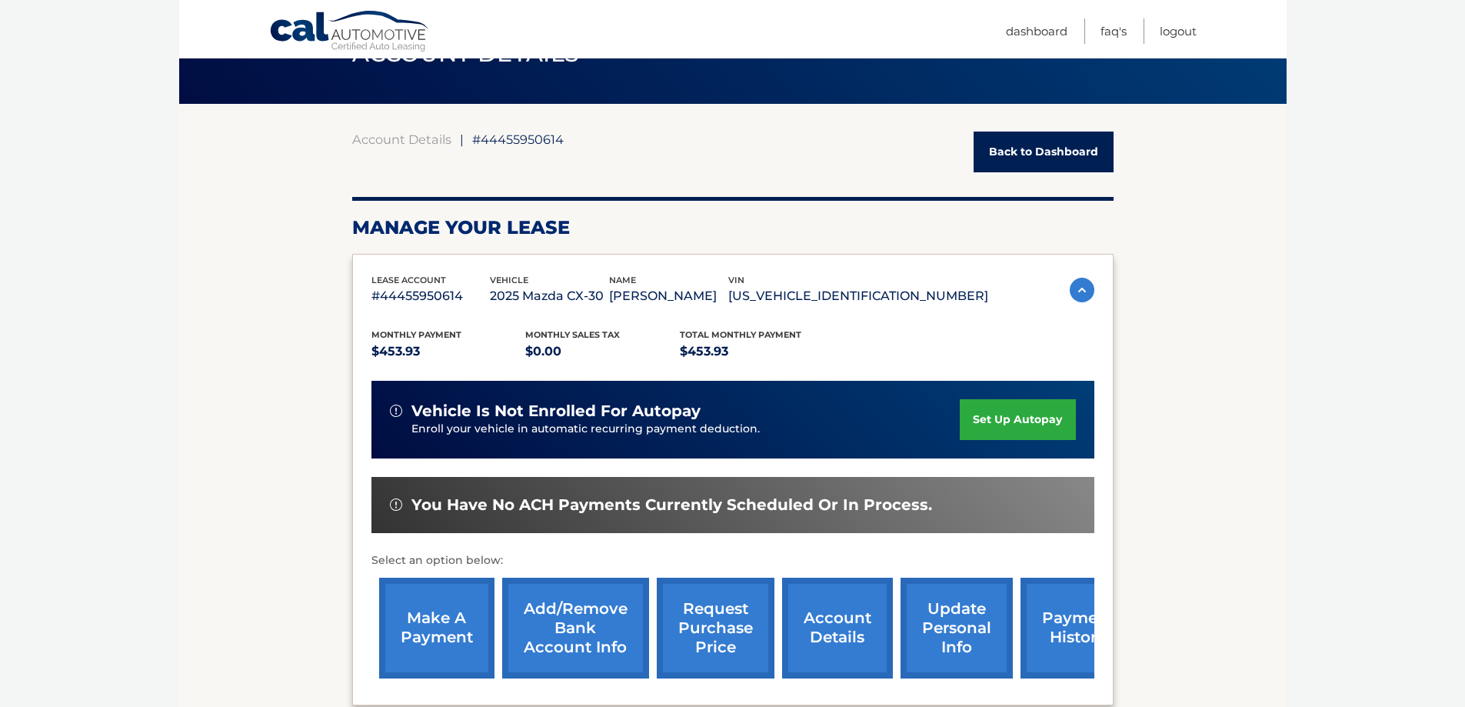
scroll to position [65, 0]
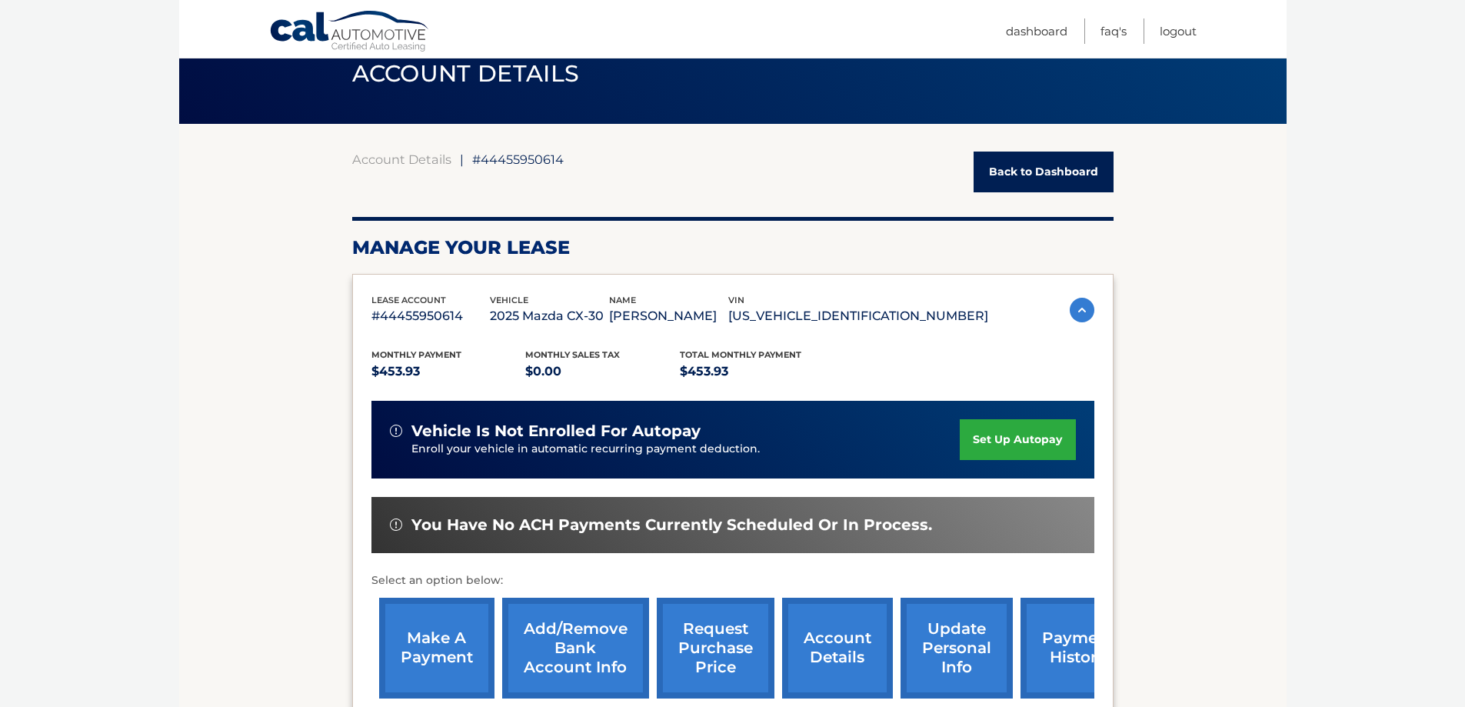
click at [982, 175] on link "Back to Dashboard" at bounding box center [1044, 172] width 140 height 41
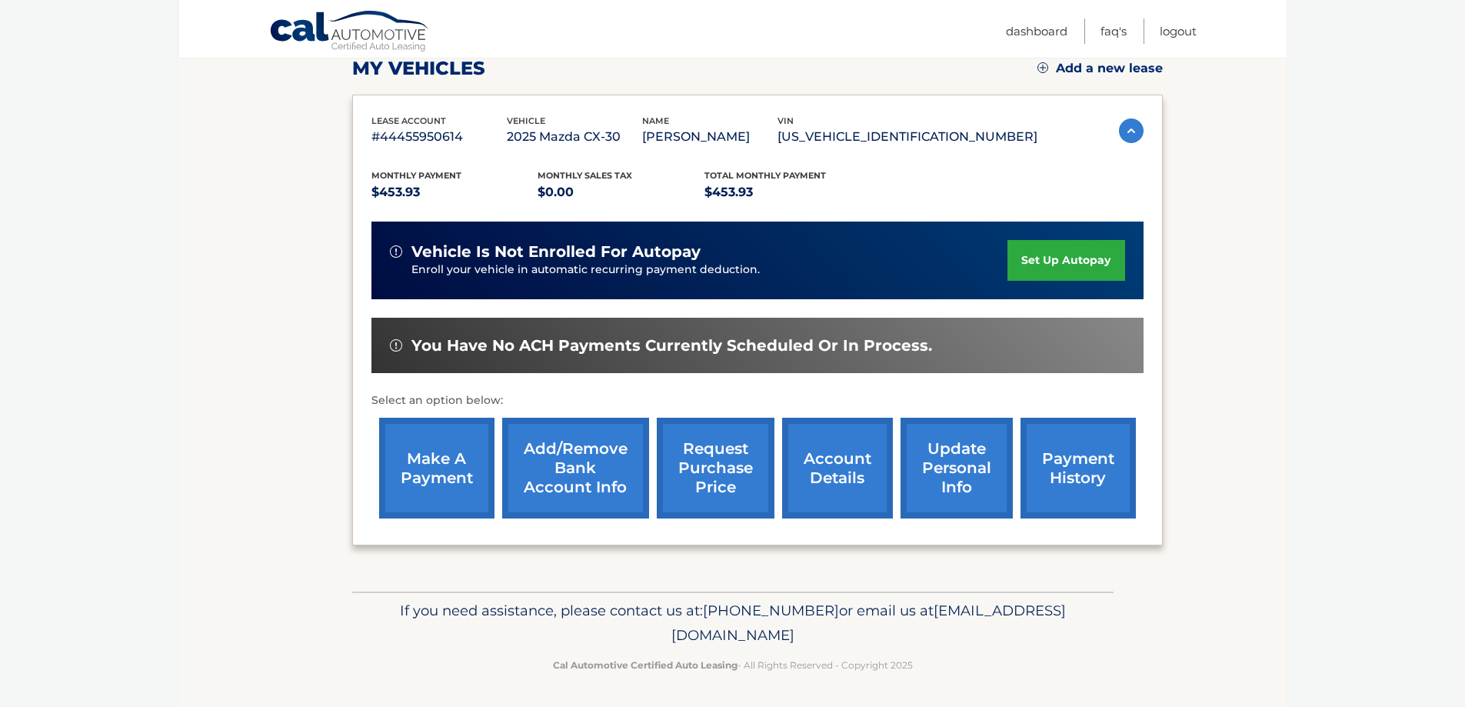
scroll to position [225, 0]
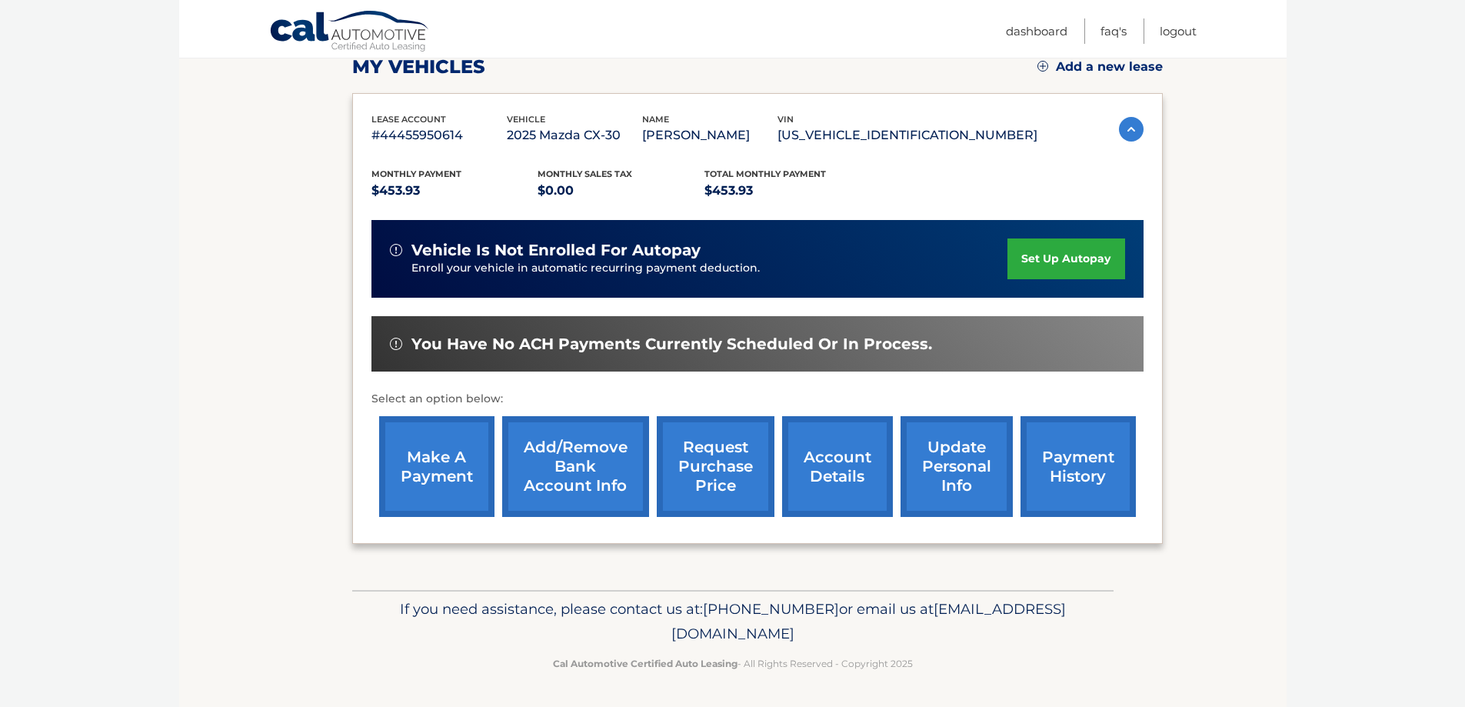
click at [615, 466] on link "Add/Remove bank account info" at bounding box center [575, 466] width 147 height 101
click at [1054, 451] on link "payment history" at bounding box center [1078, 466] width 115 height 101
drag, startPoint x: 455, startPoint y: 470, endPoint x: 473, endPoint y: 417, distance: 55.9
click at [455, 469] on link "make a payment" at bounding box center [436, 466] width 115 height 101
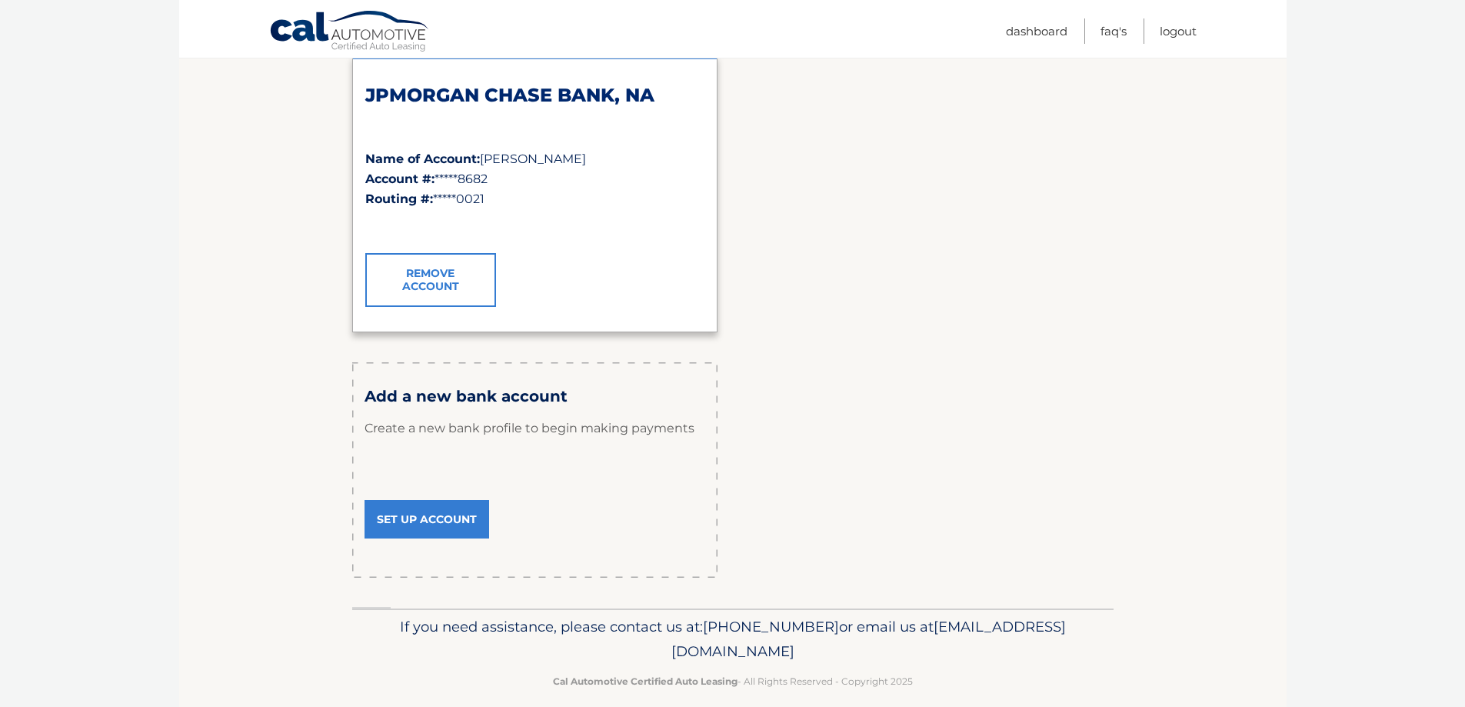
scroll to position [269, 0]
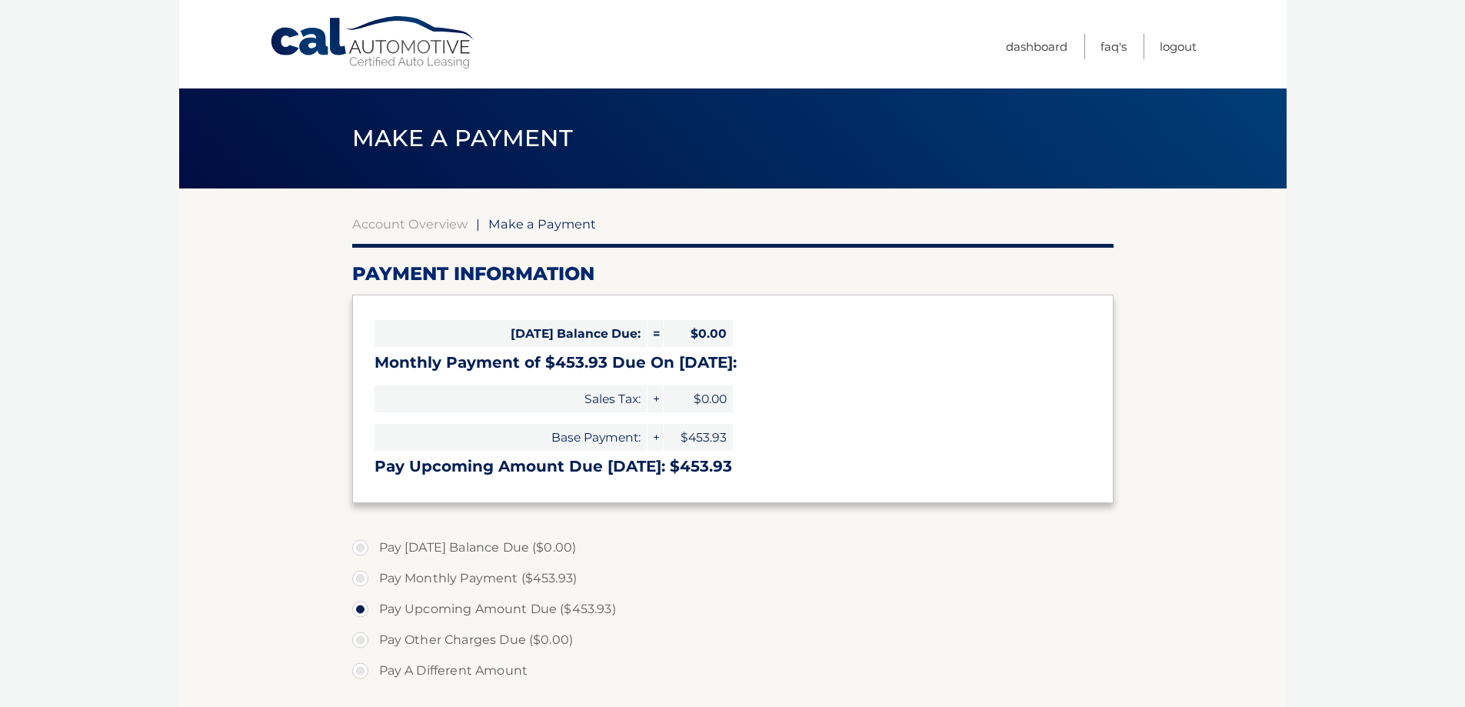
select select "OWQ4YWYzMmEtMjdiMC00Nzg2LWE2N2MtYzViMGY4NThiZTQ1"
click at [1174, 45] on link "Logout" at bounding box center [1178, 46] width 37 height 25
